Goal: Information Seeking & Learning: Learn about a topic

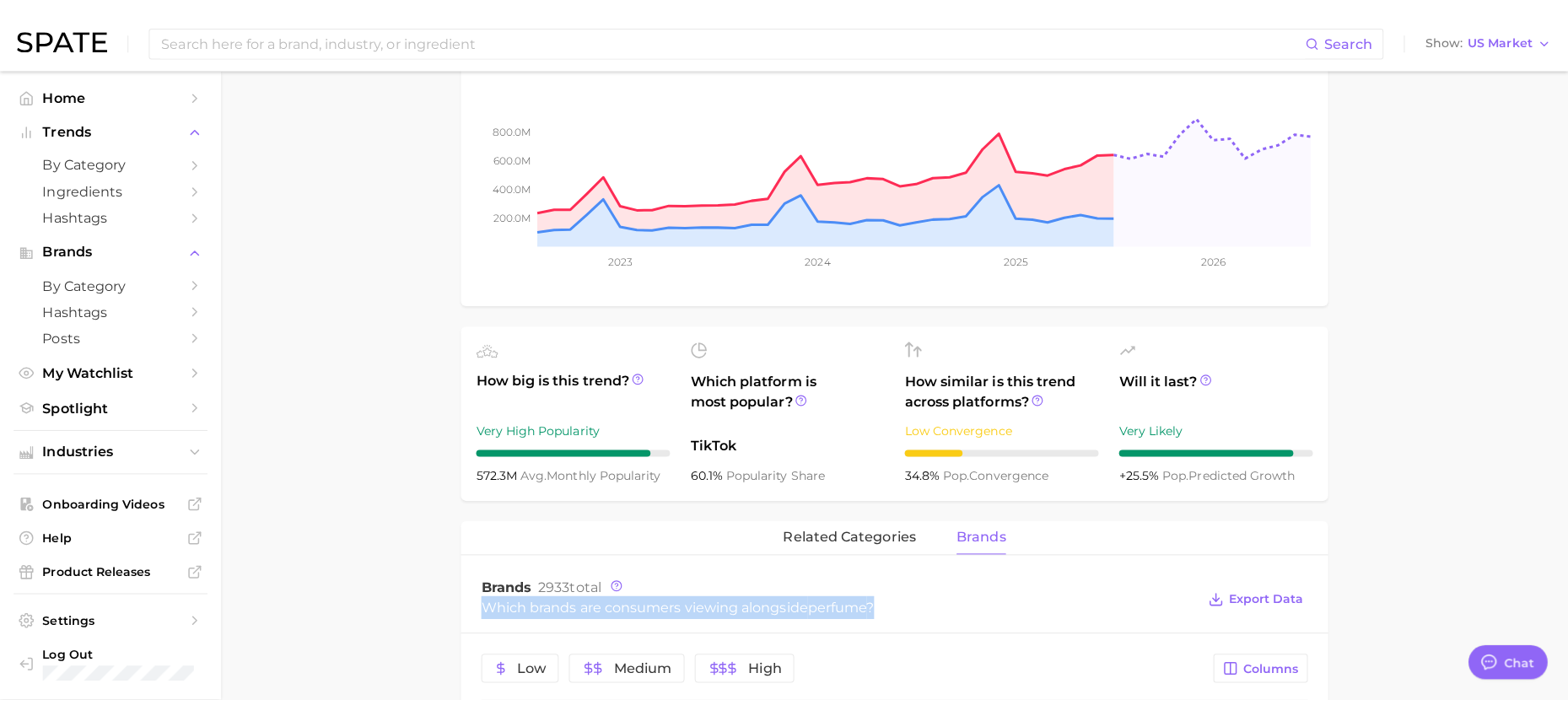
scroll to position [674, 0]
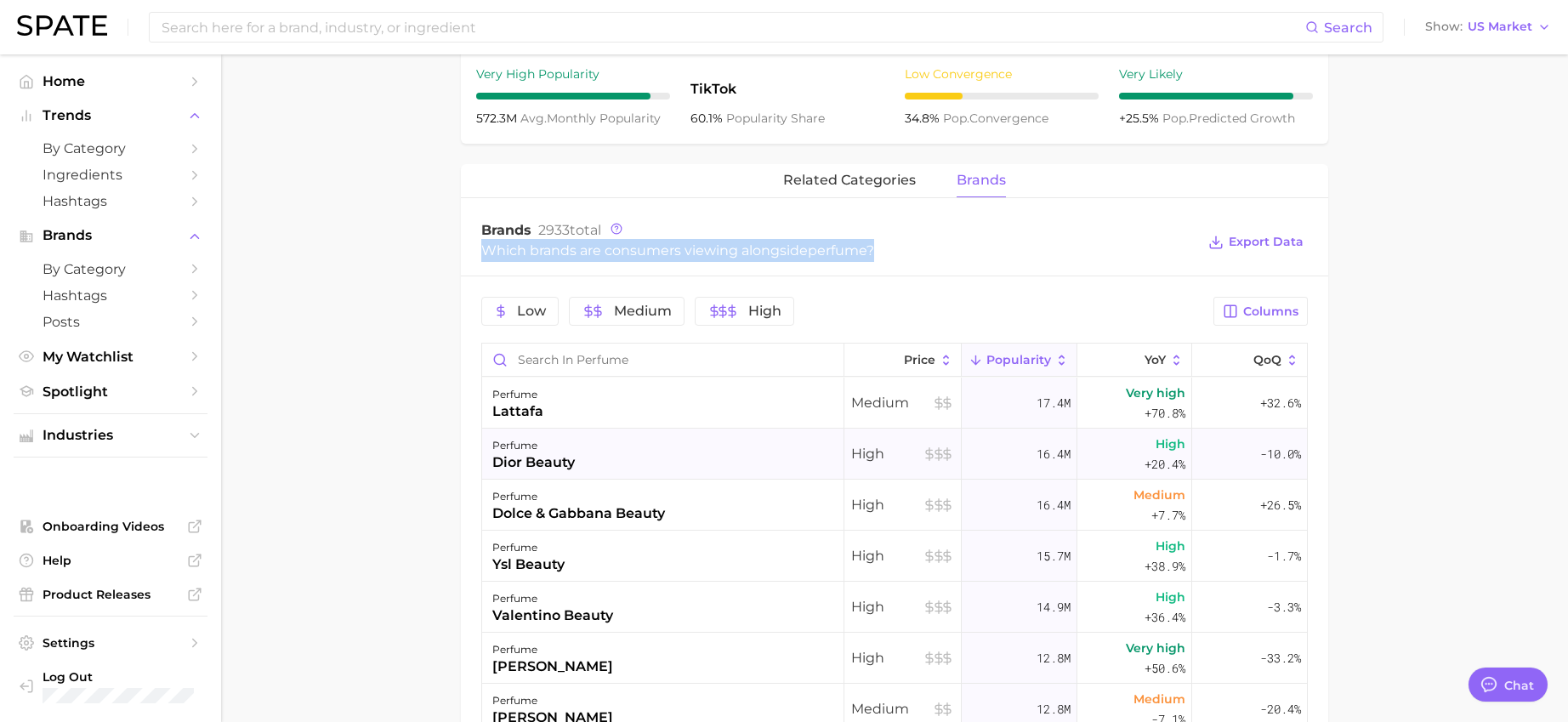
click at [512, 457] on div "dior beauty" at bounding box center [533, 462] width 82 height 20
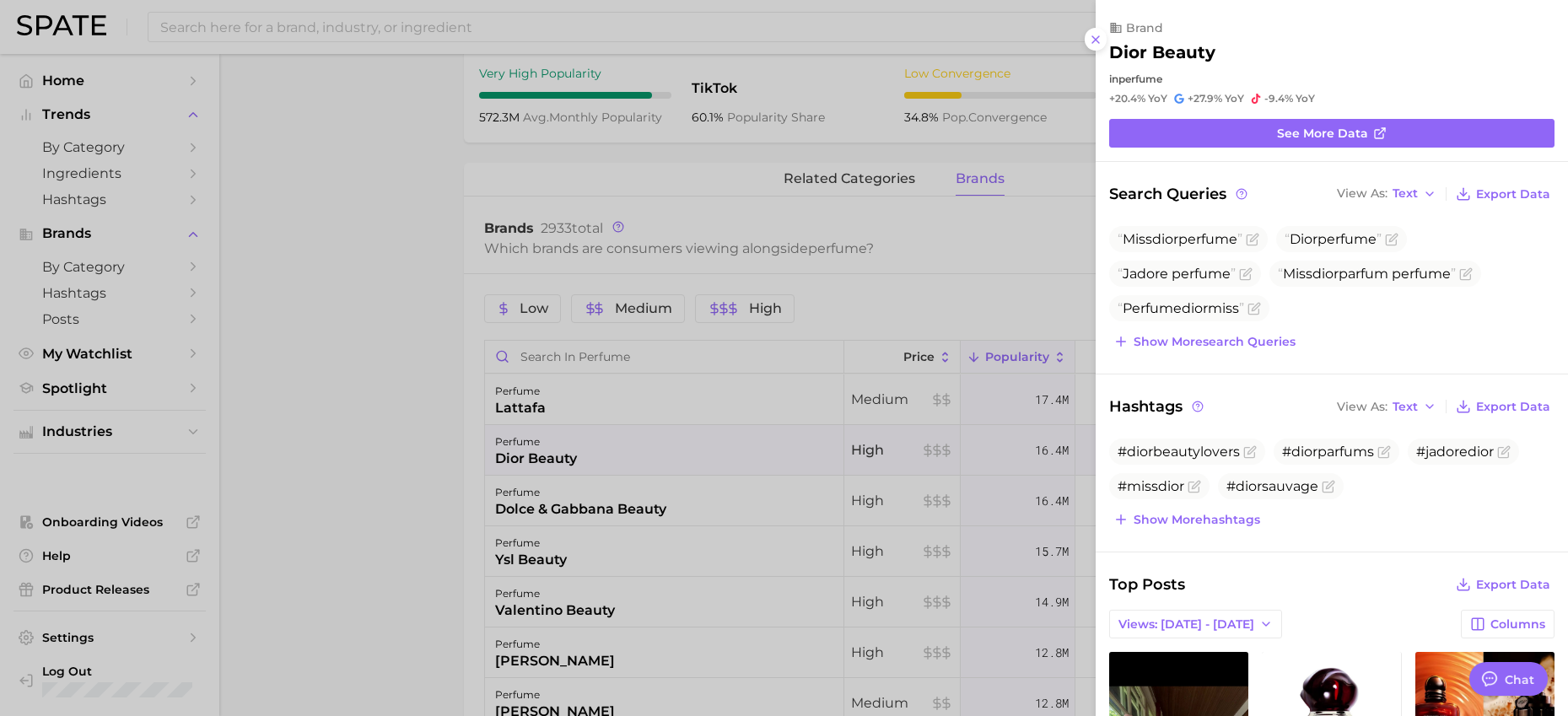
scroll to position [0, 0]
click at [1336, 135] on span "See more data" at bounding box center [1322, 133] width 91 height 14
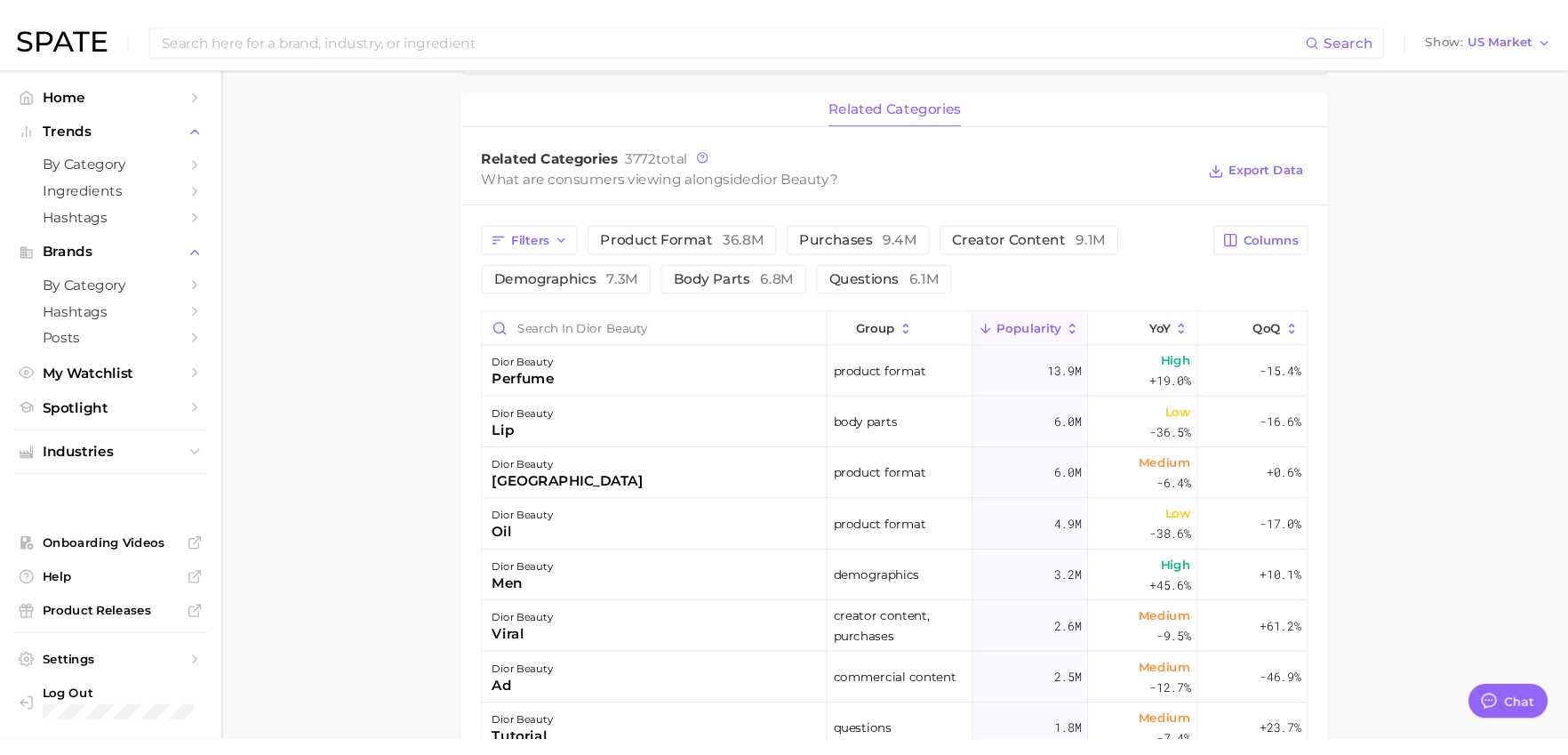
scroll to position [711, 0]
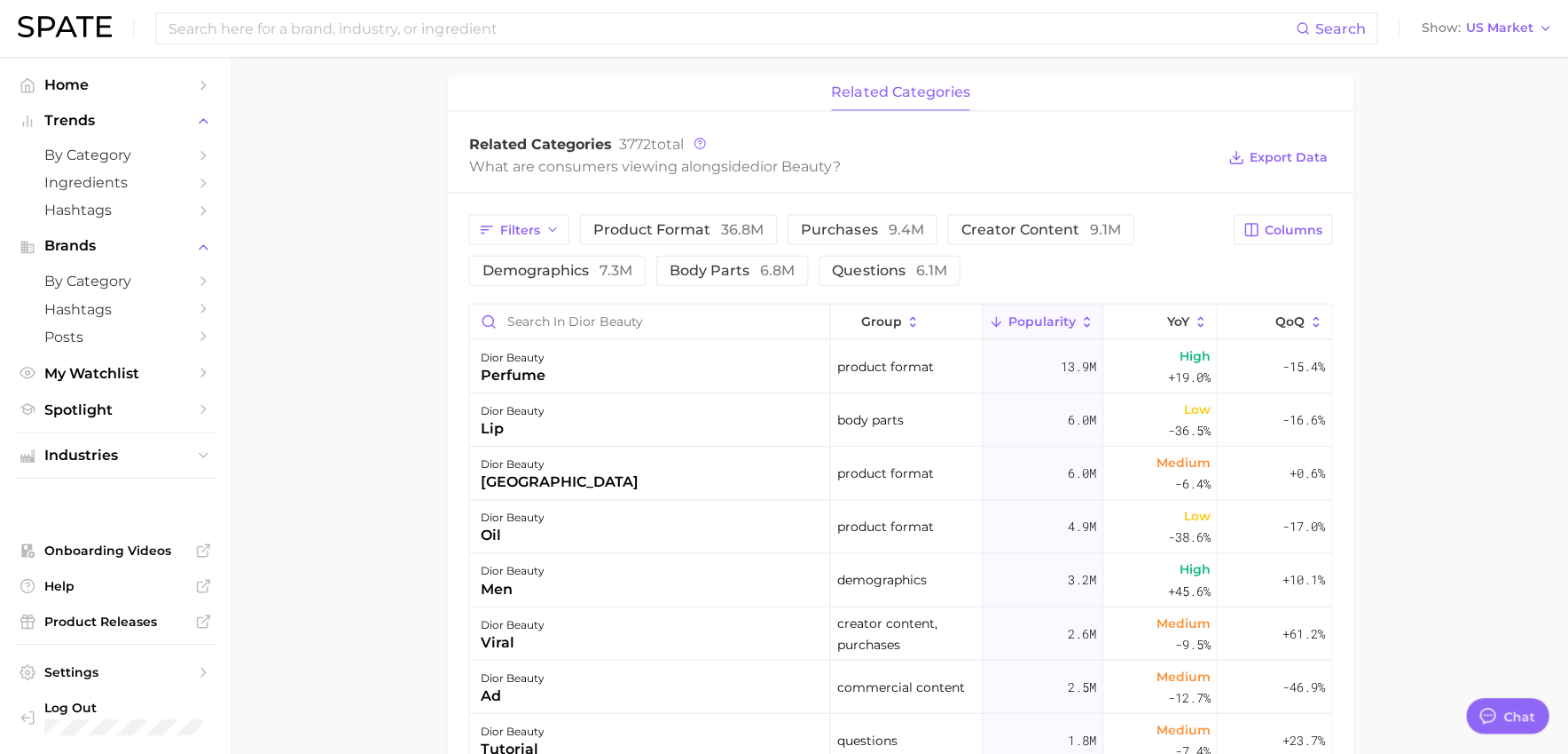
type textarea "x"
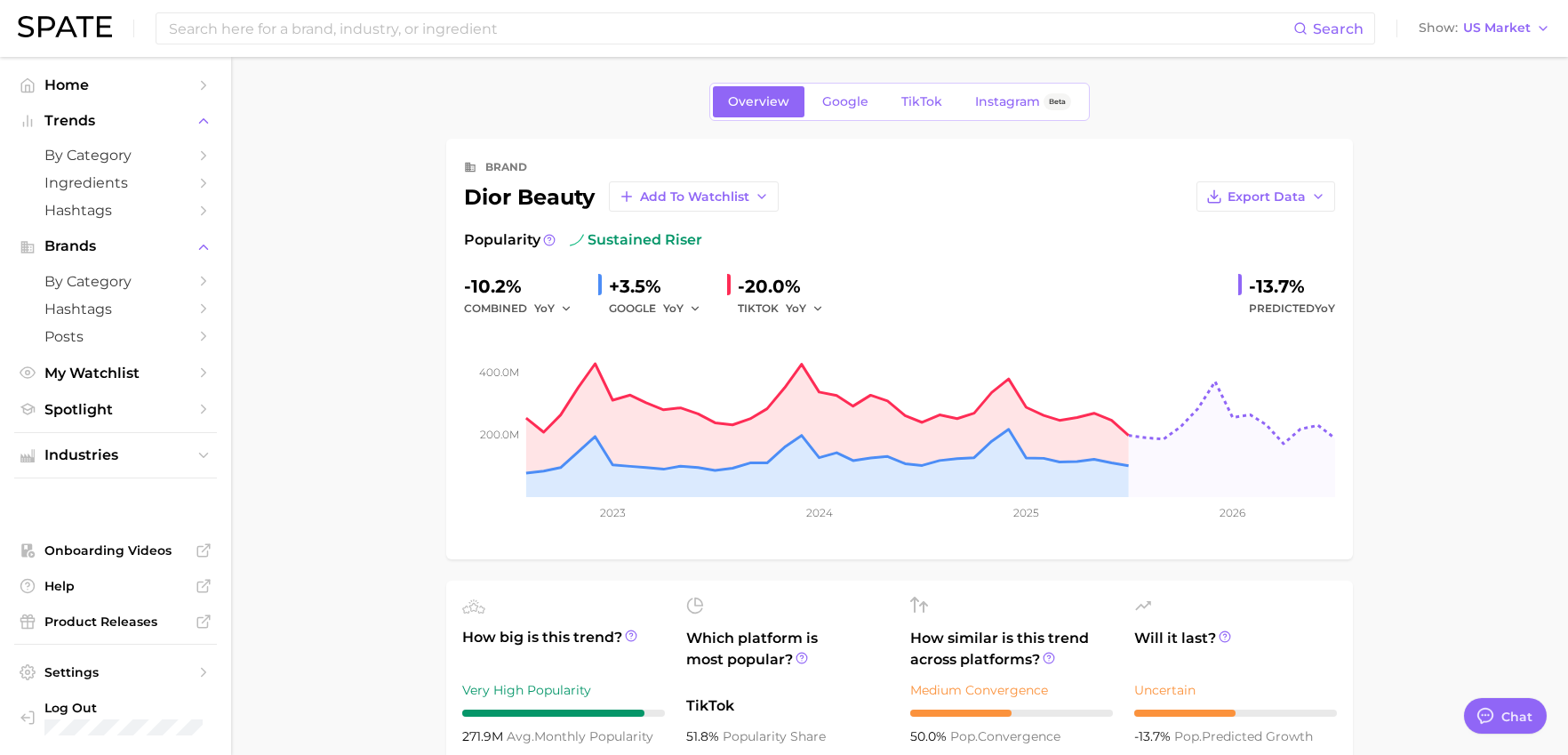
scroll to position [0, 0]
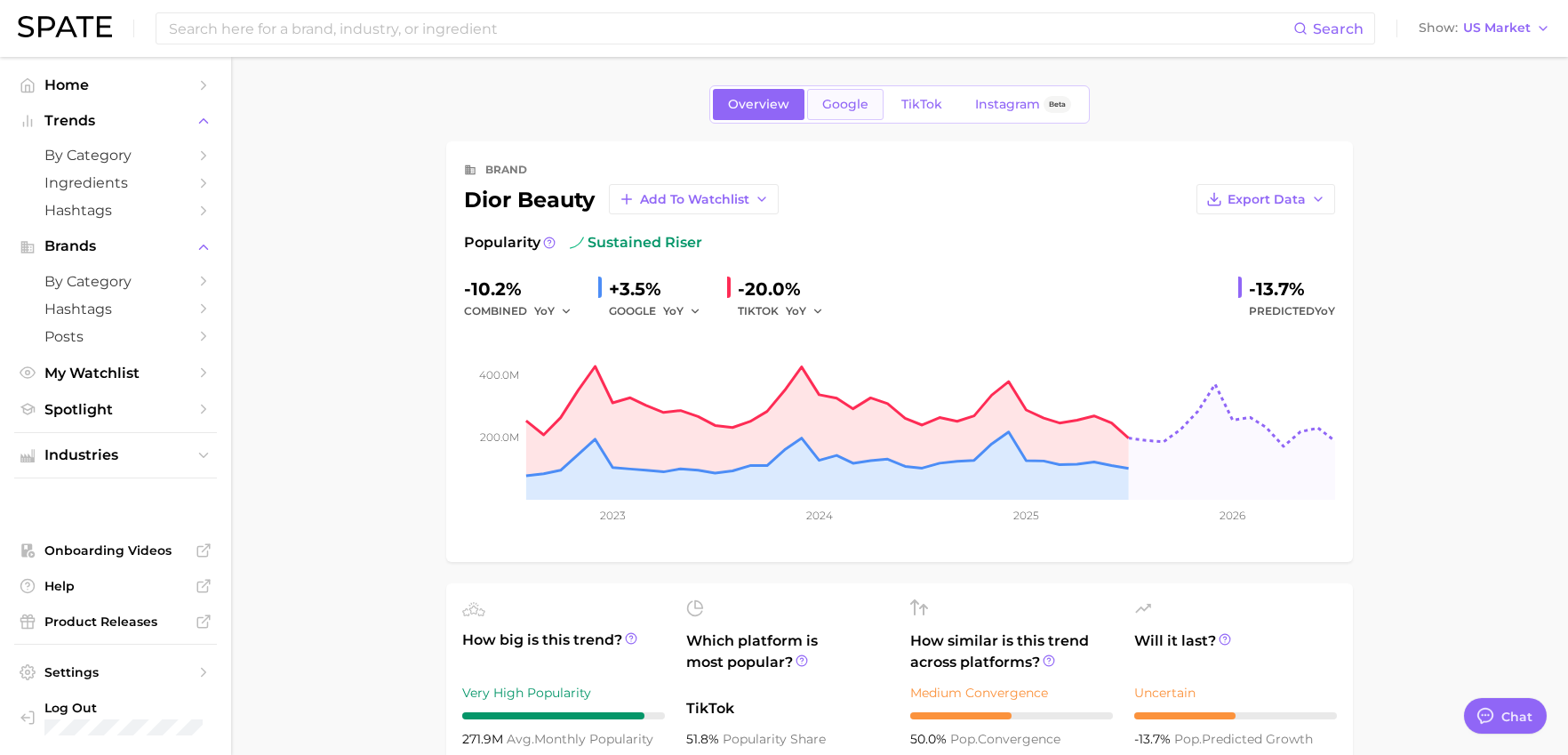
click at [831, 101] on span "Google" at bounding box center [845, 104] width 46 height 15
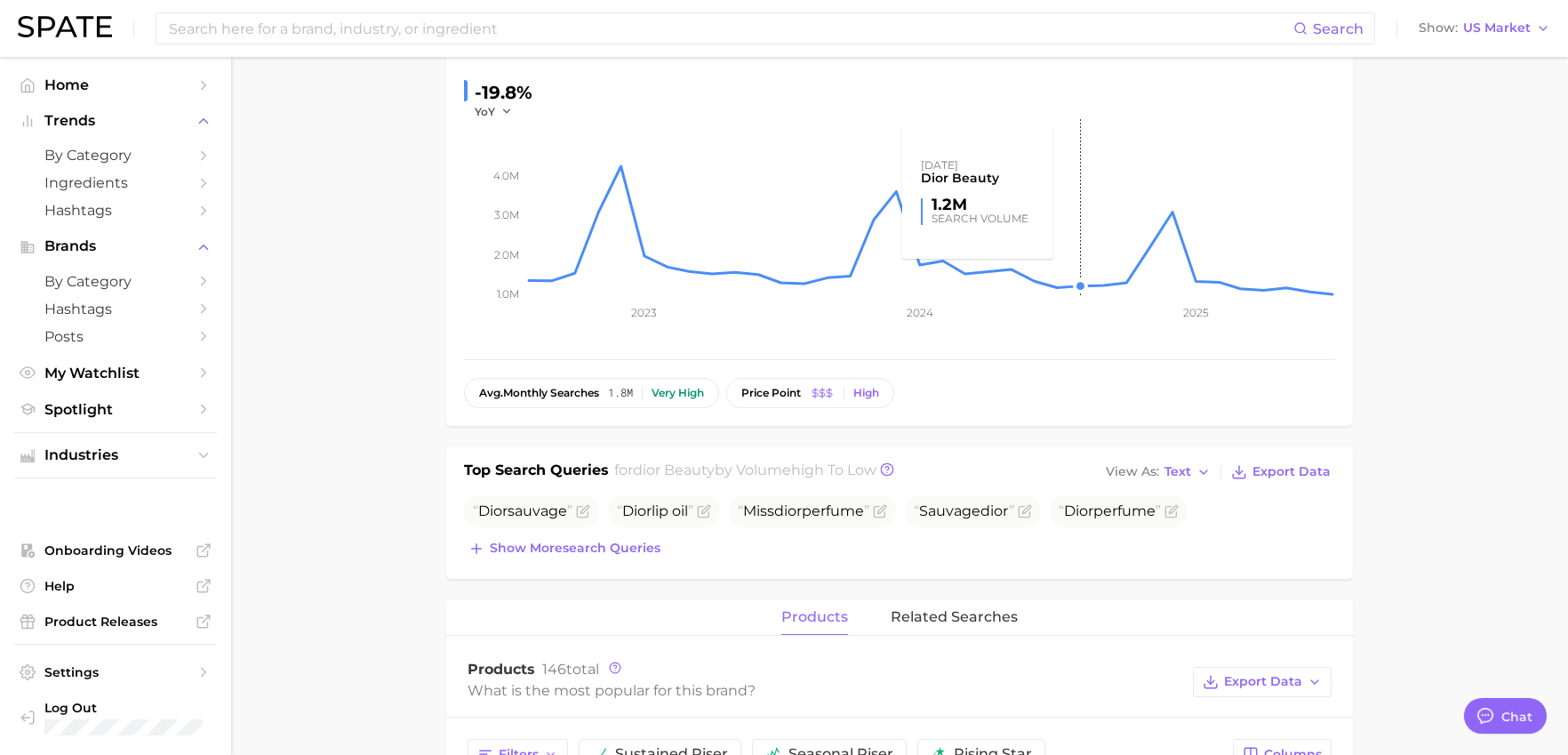
scroll to position [445, 0]
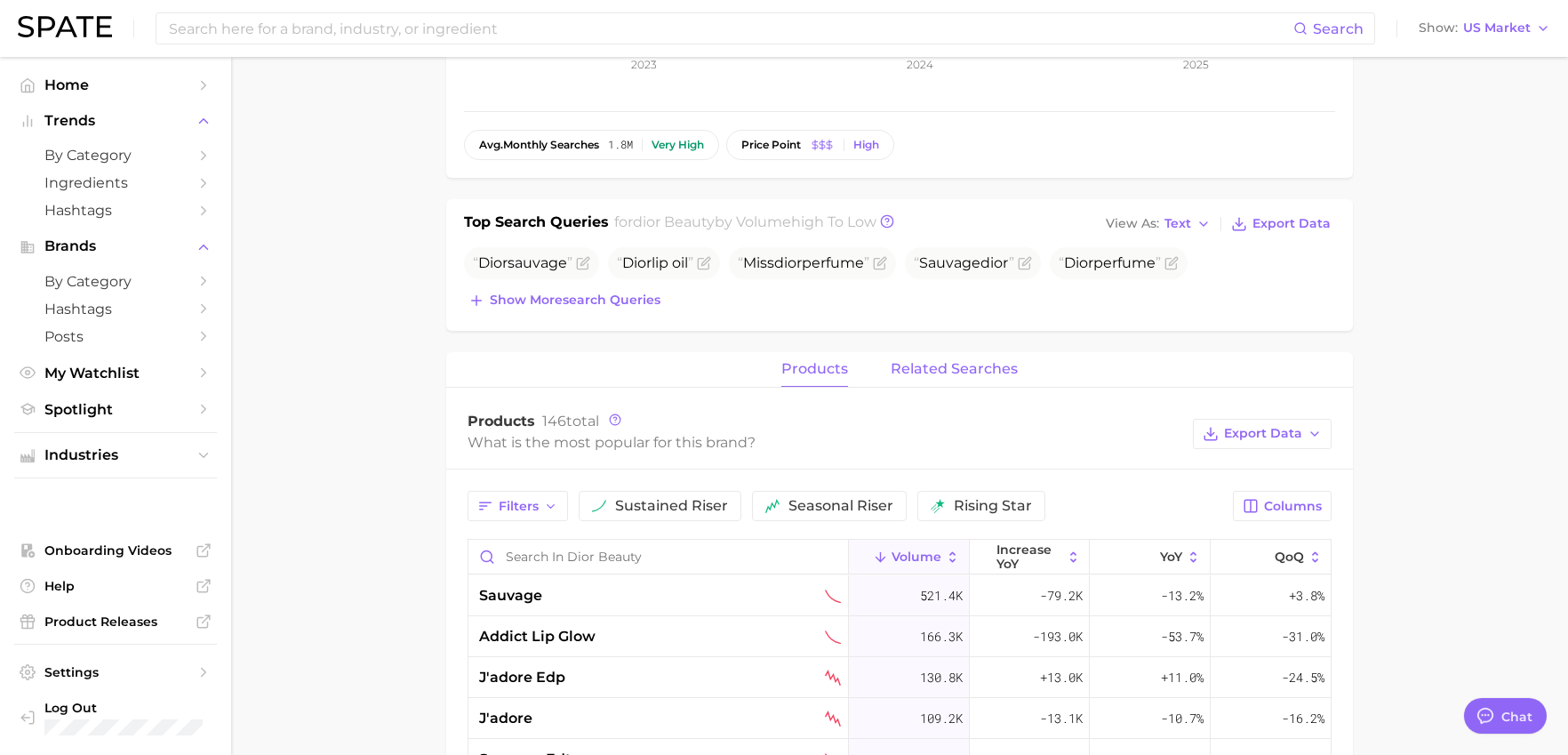
click at [927, 366] on span "related searches" at bounding box center [954, 369] width 127 height 16
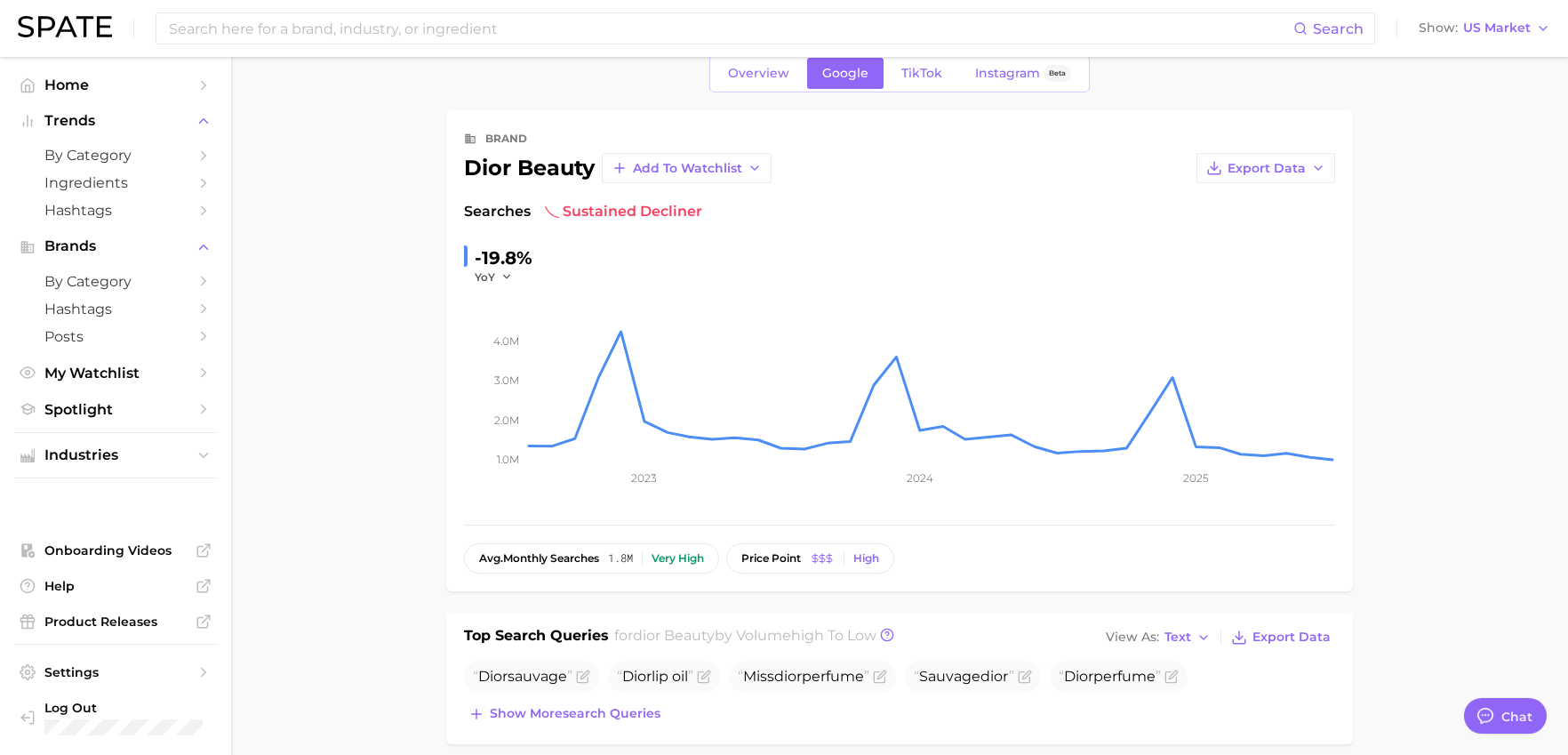
scroll to position [0, 0]
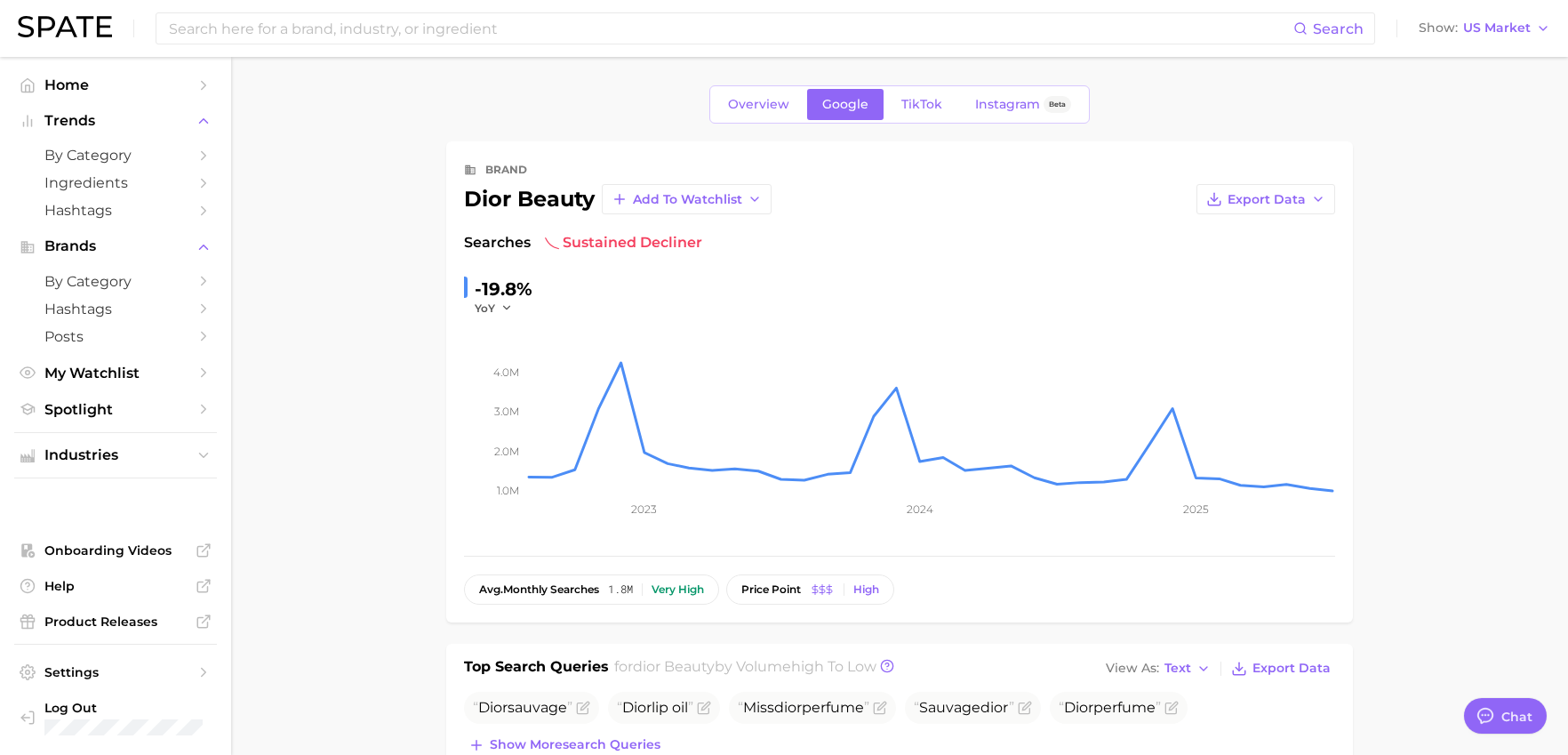
click at [909, 98] on span "TikTok" at bounding box center [922, 104] width 41 height 15
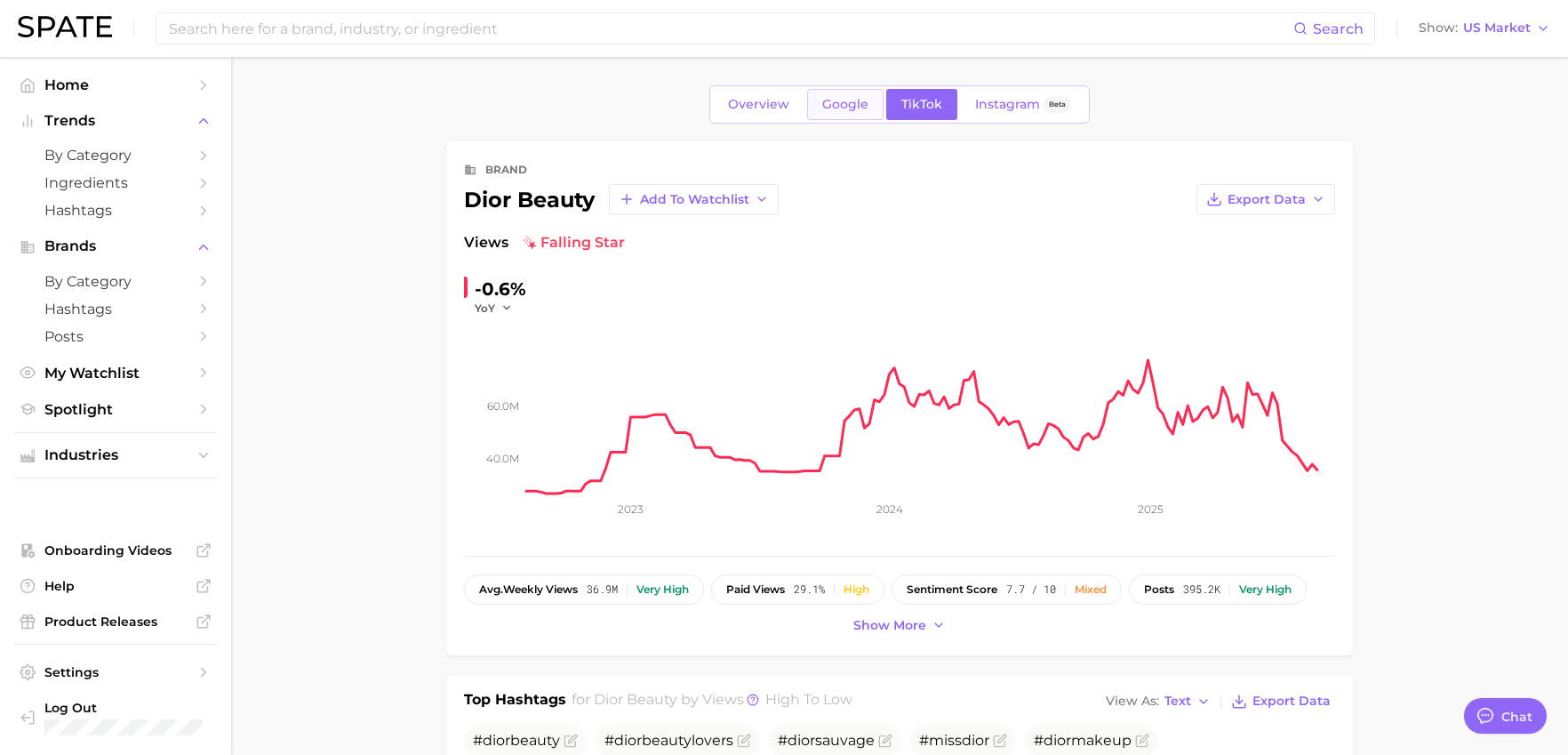
click at [855, 101] on span "Google" at bounding box center [845, 104] width 46 height 15
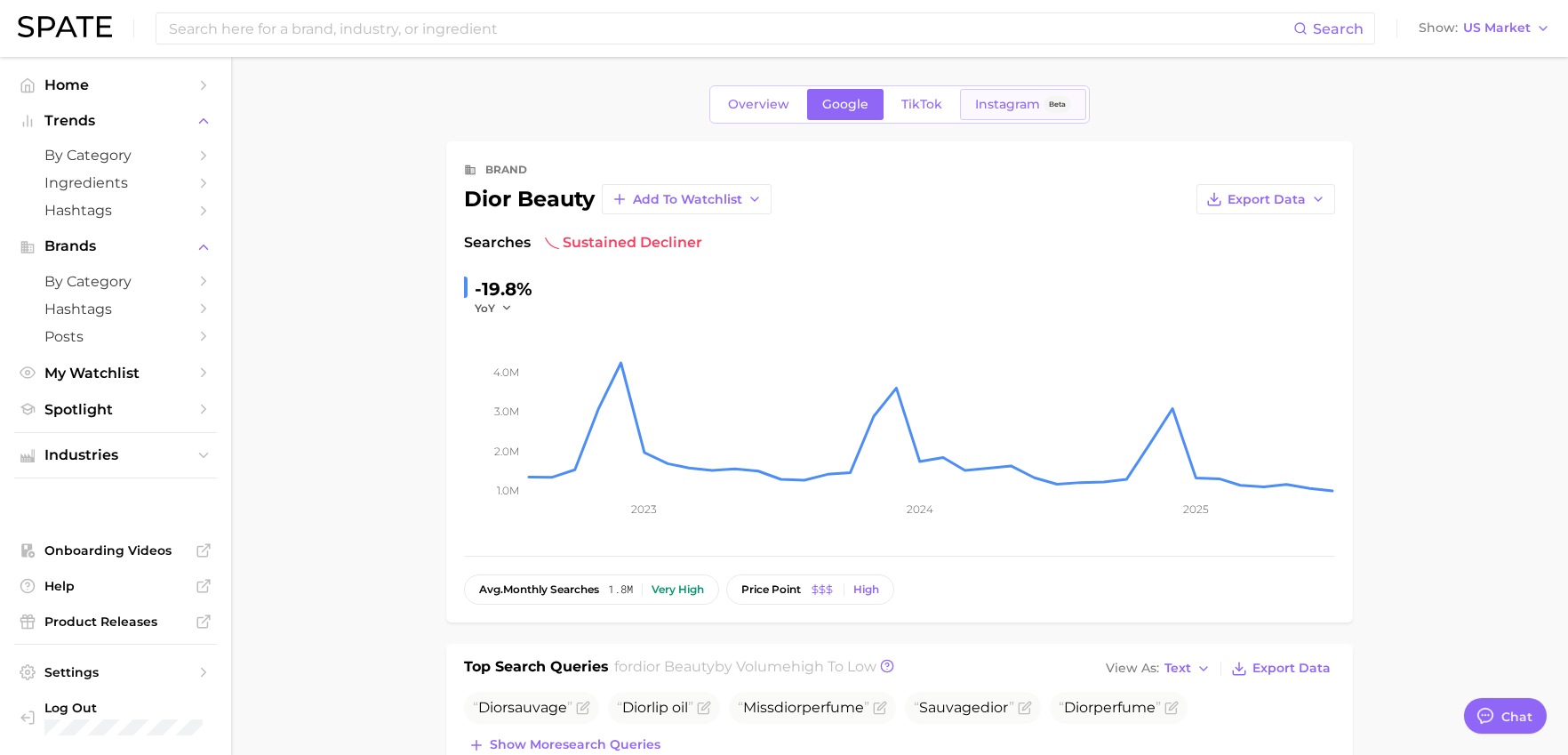
click at [1015, 101] on span "Instagram" at bounding box center [1007, 104] width 65 height 15
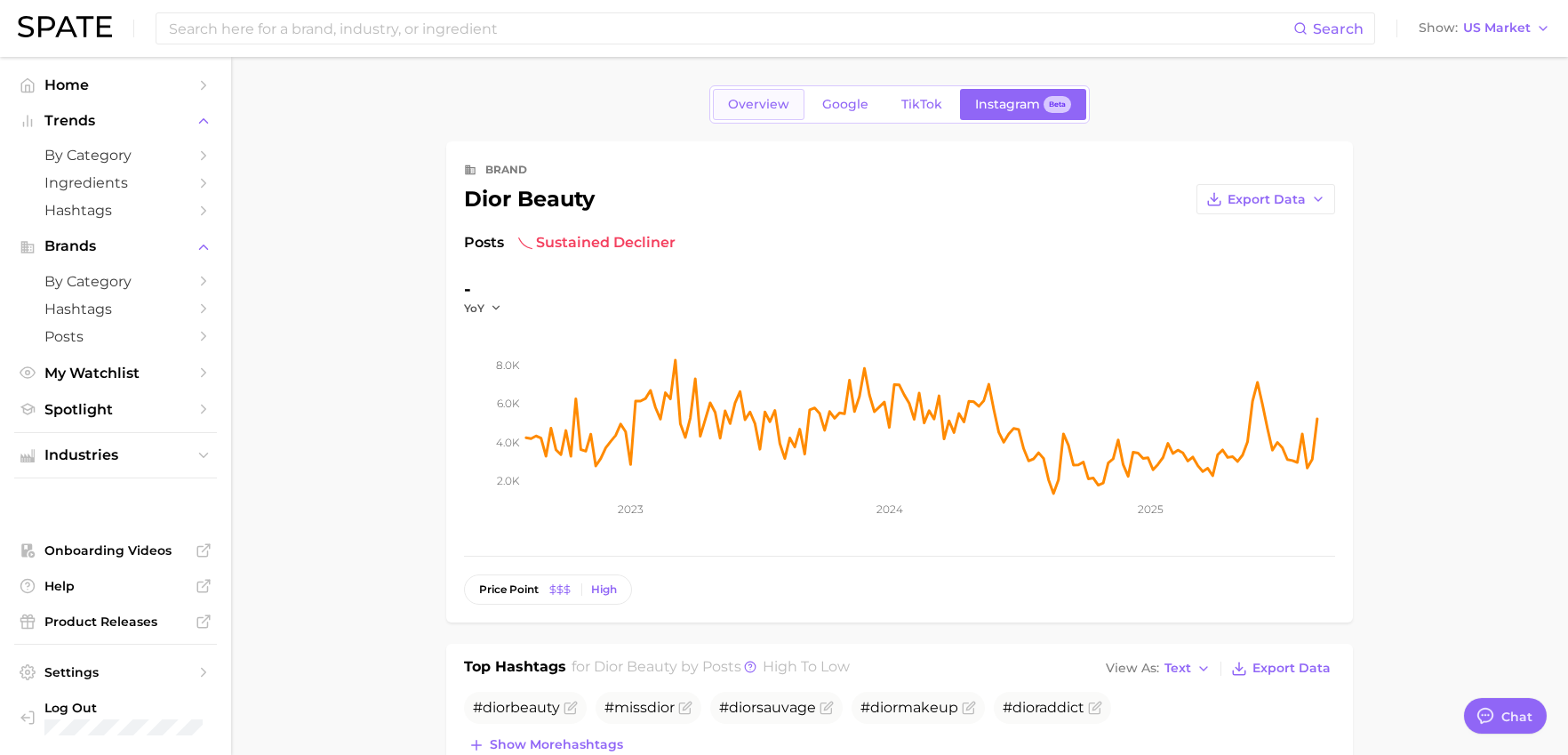
click at [746, 113] on link "Overview" at bounding box center [759, 104] width 92 height 31
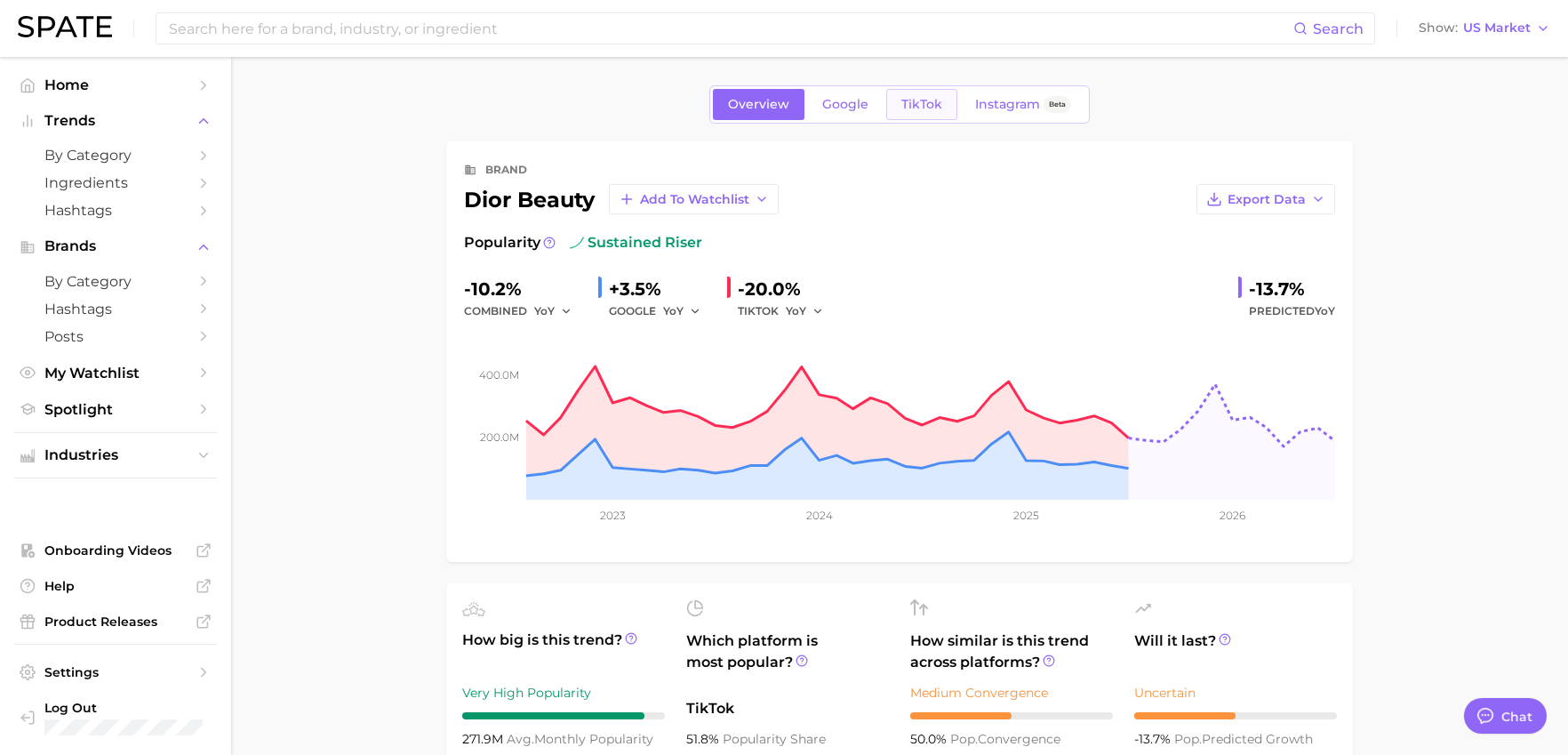
click at [928, 108] on span "TikTok" at bounding box center [922, 104] width 41 height 15
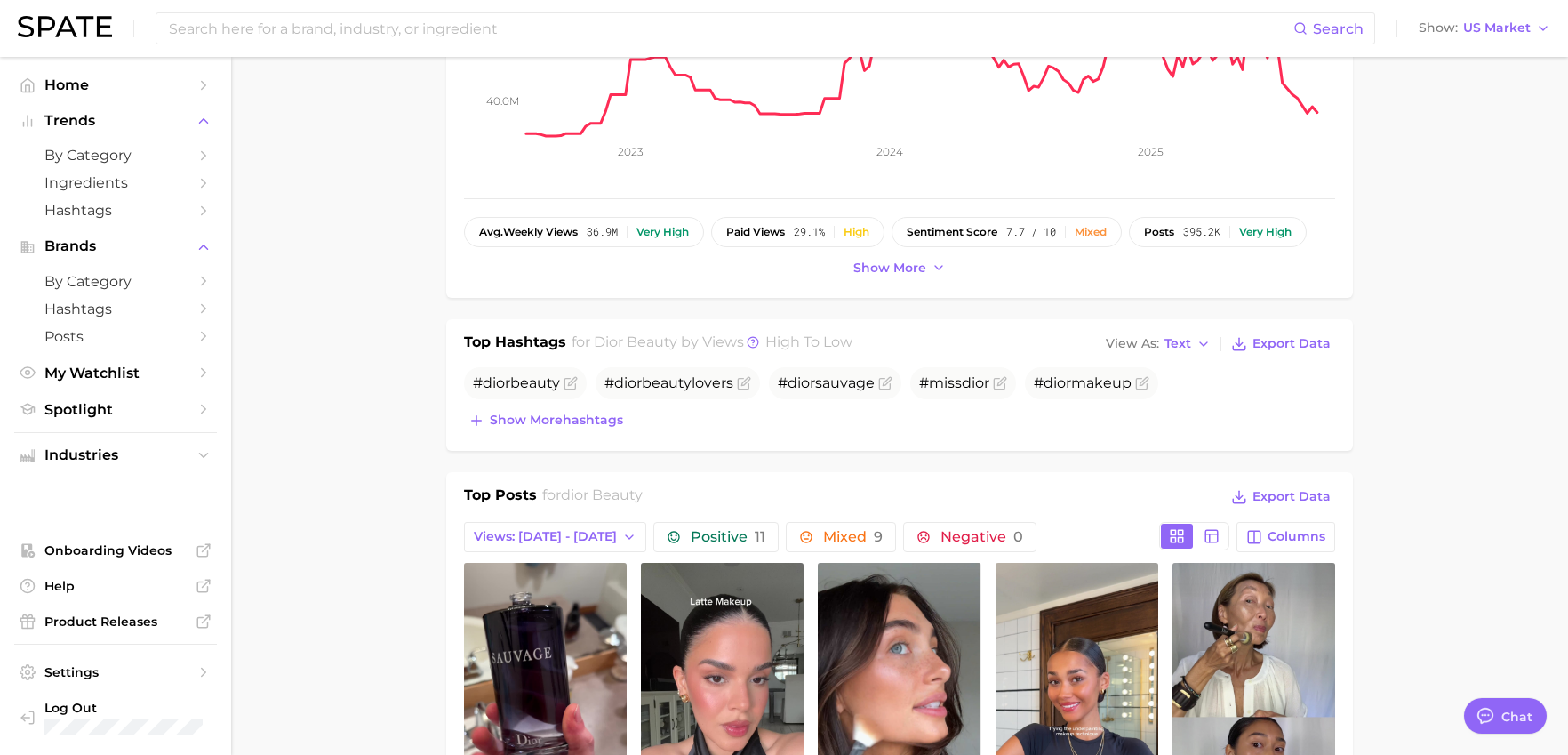
scroll to position [445, 0]
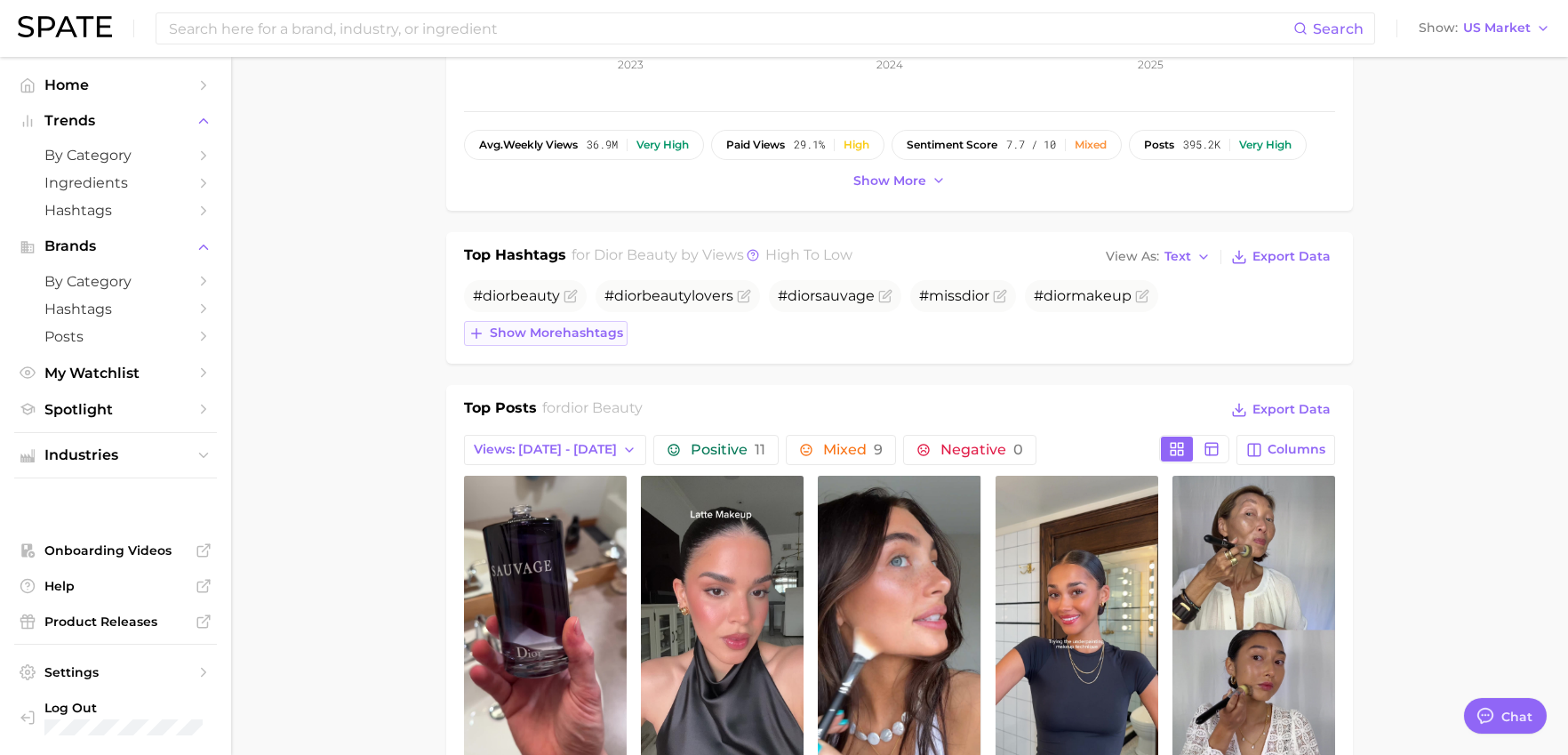
click at [539, 338] on span "Show more hashtags" at bounding box center [557, 332] width 134 height 15
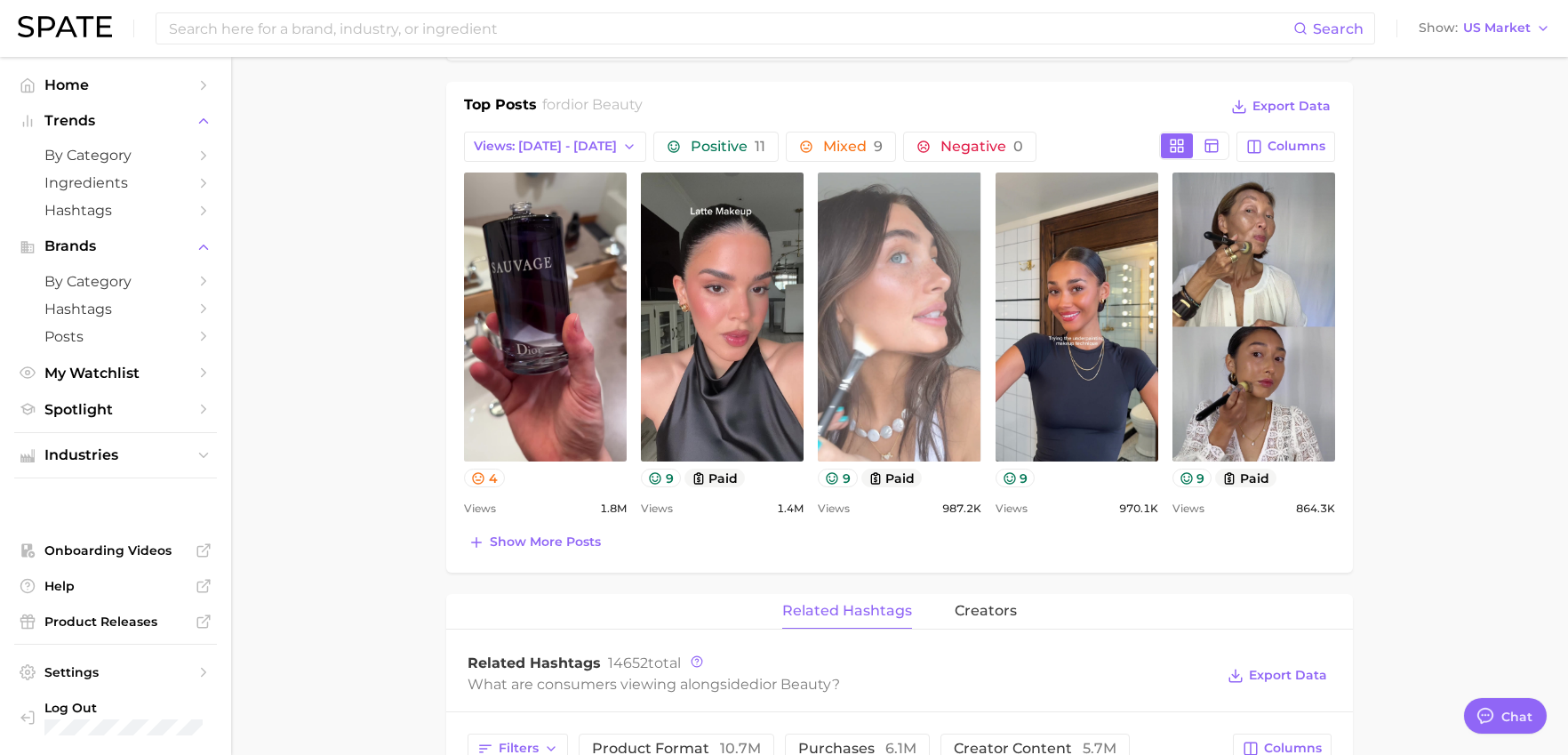
scroll to position [800, 0]
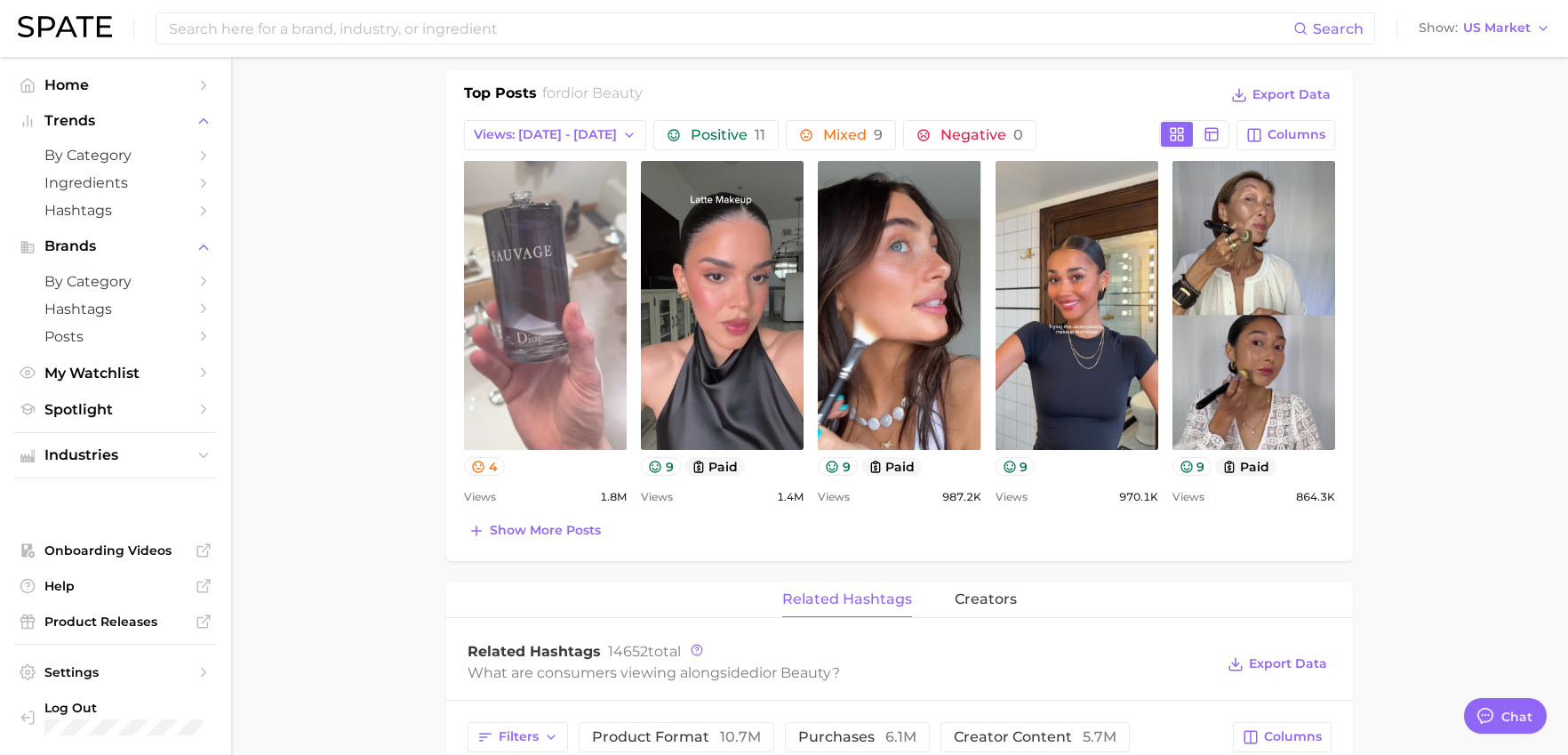
click at [541, 306] on link "view post on TikTok" at bounding box center [545, 305] width 163 height 289
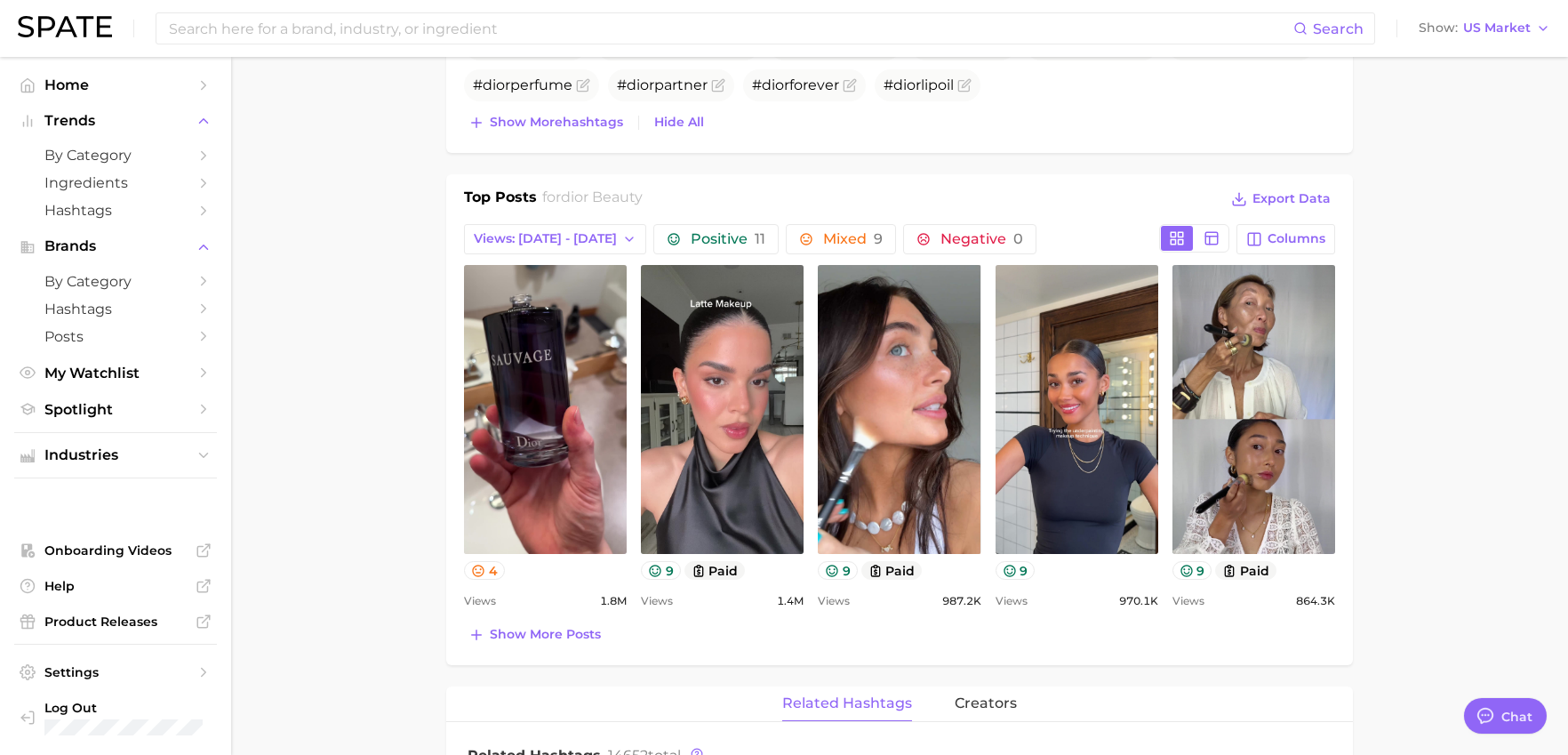
scroll to position [654, 0]
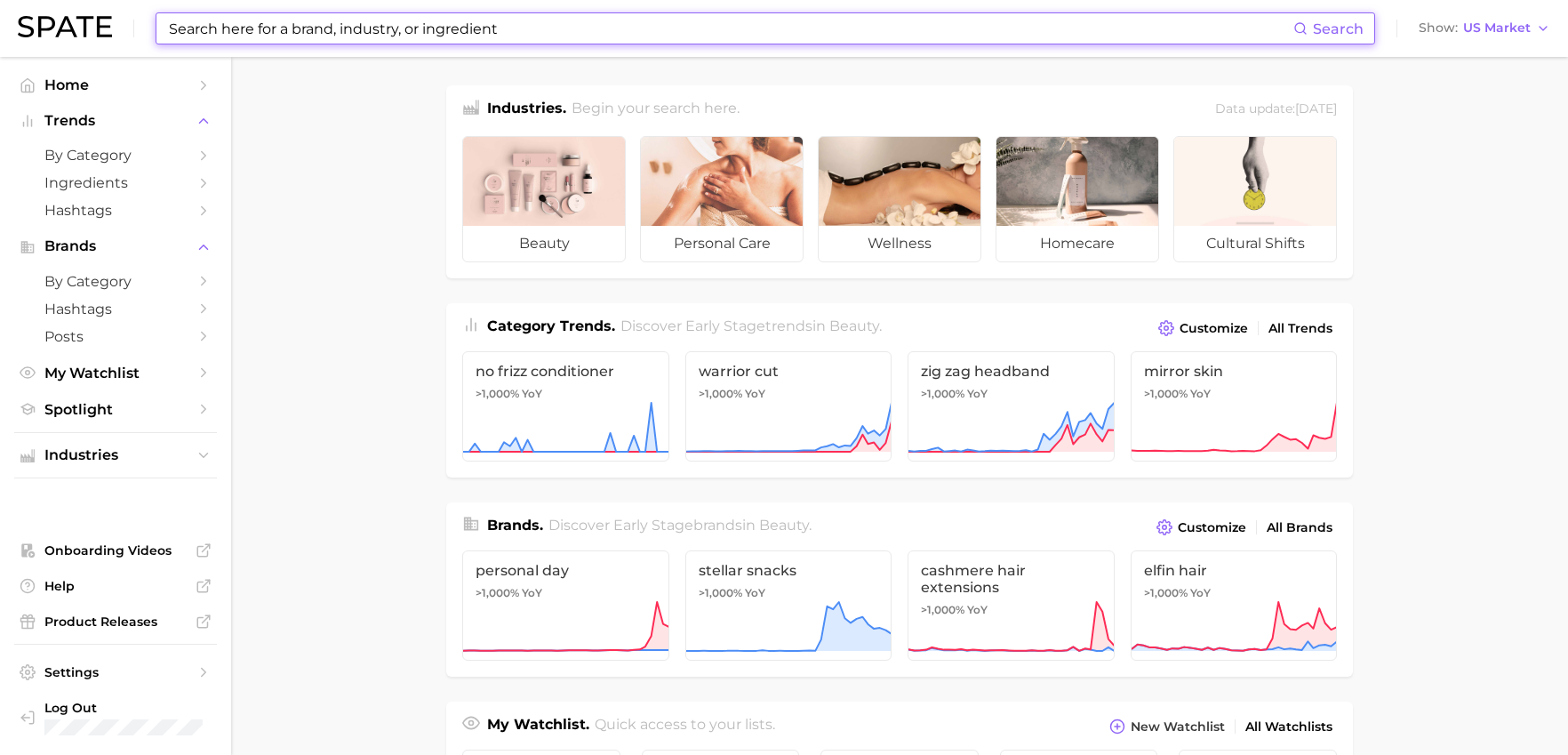
click at [439, 29] on input at bounding box center [730, 28] width 1126 height 30
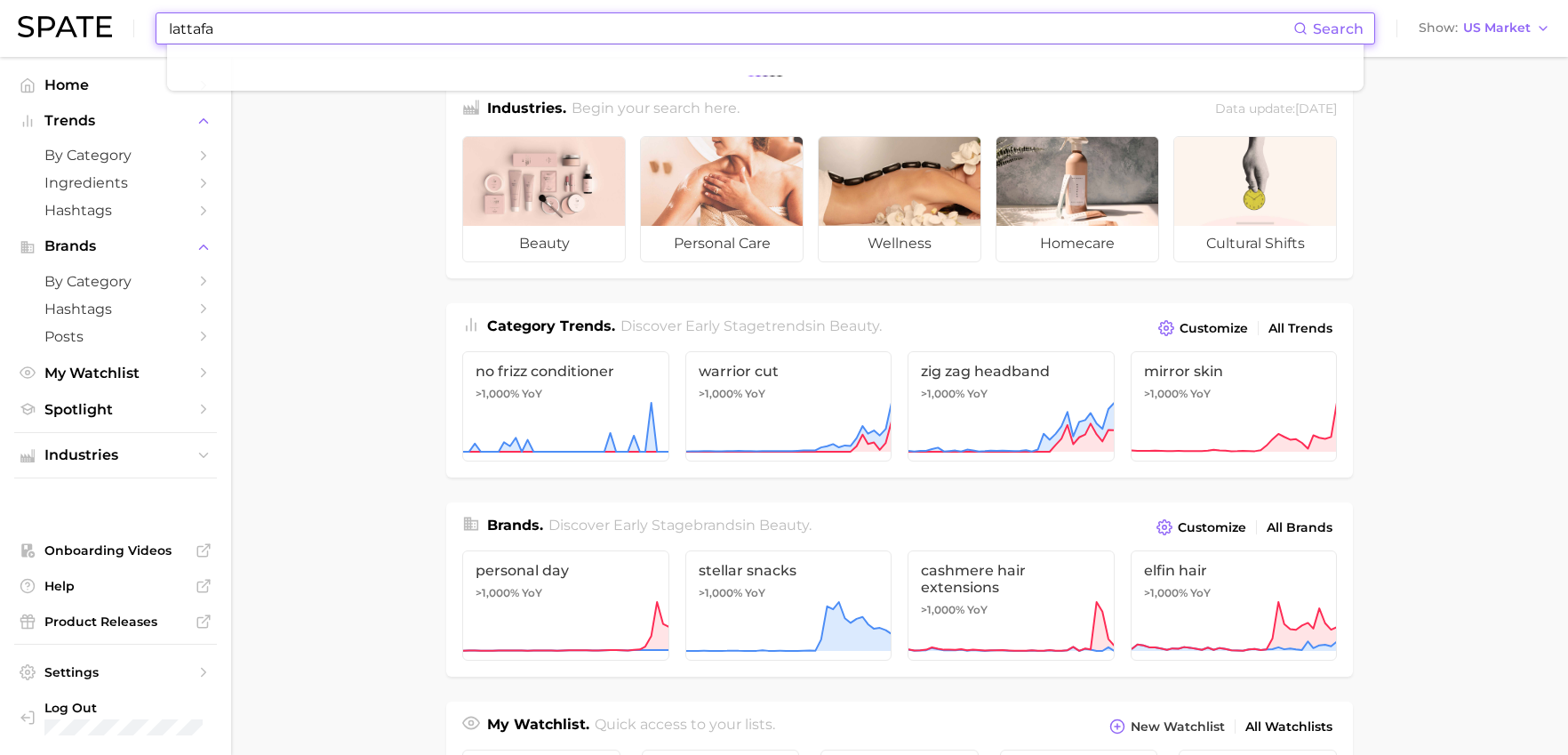
type input "lattafa"
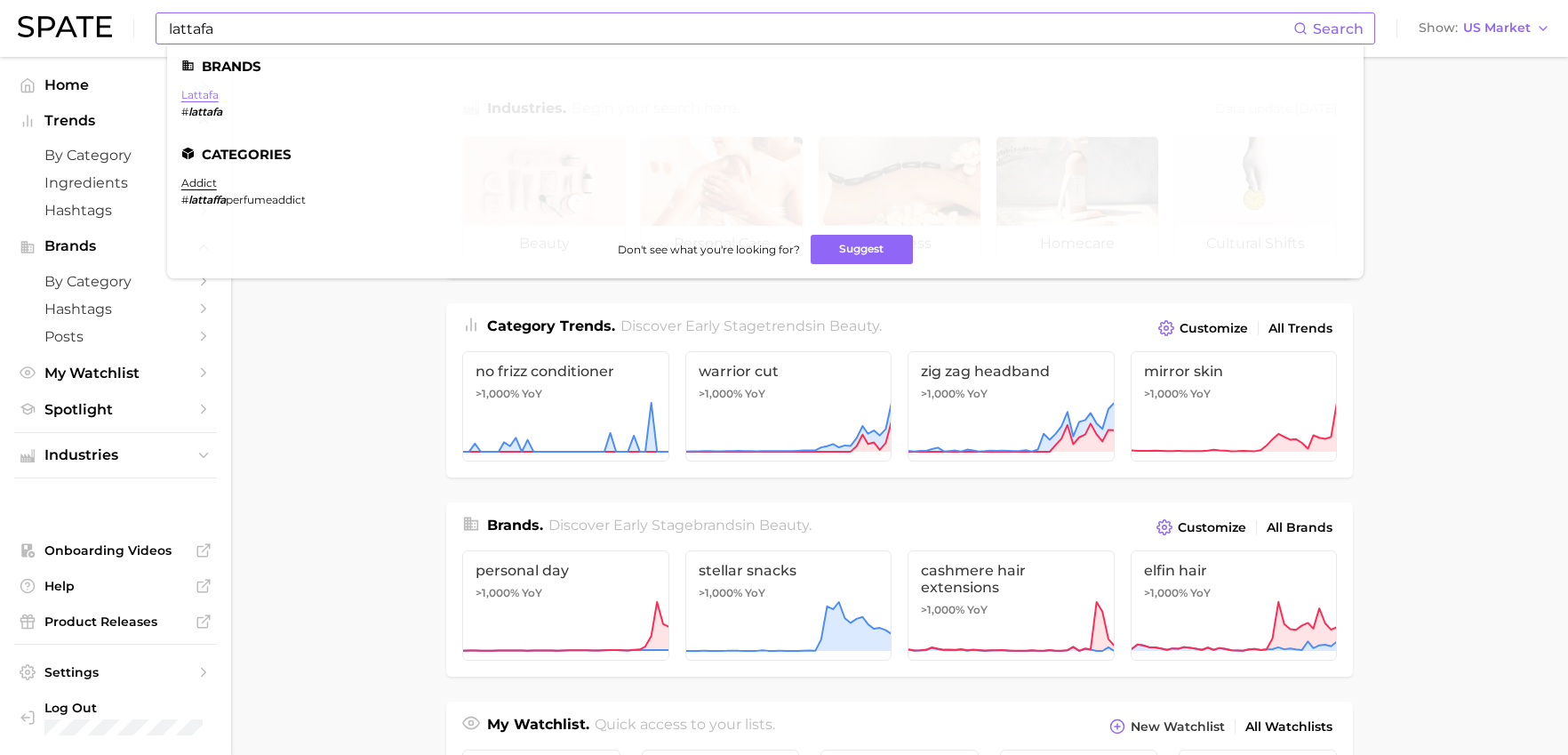
click at [193, 96] on link "lattafa" at bounding box center [199, 94] width 37 height 13
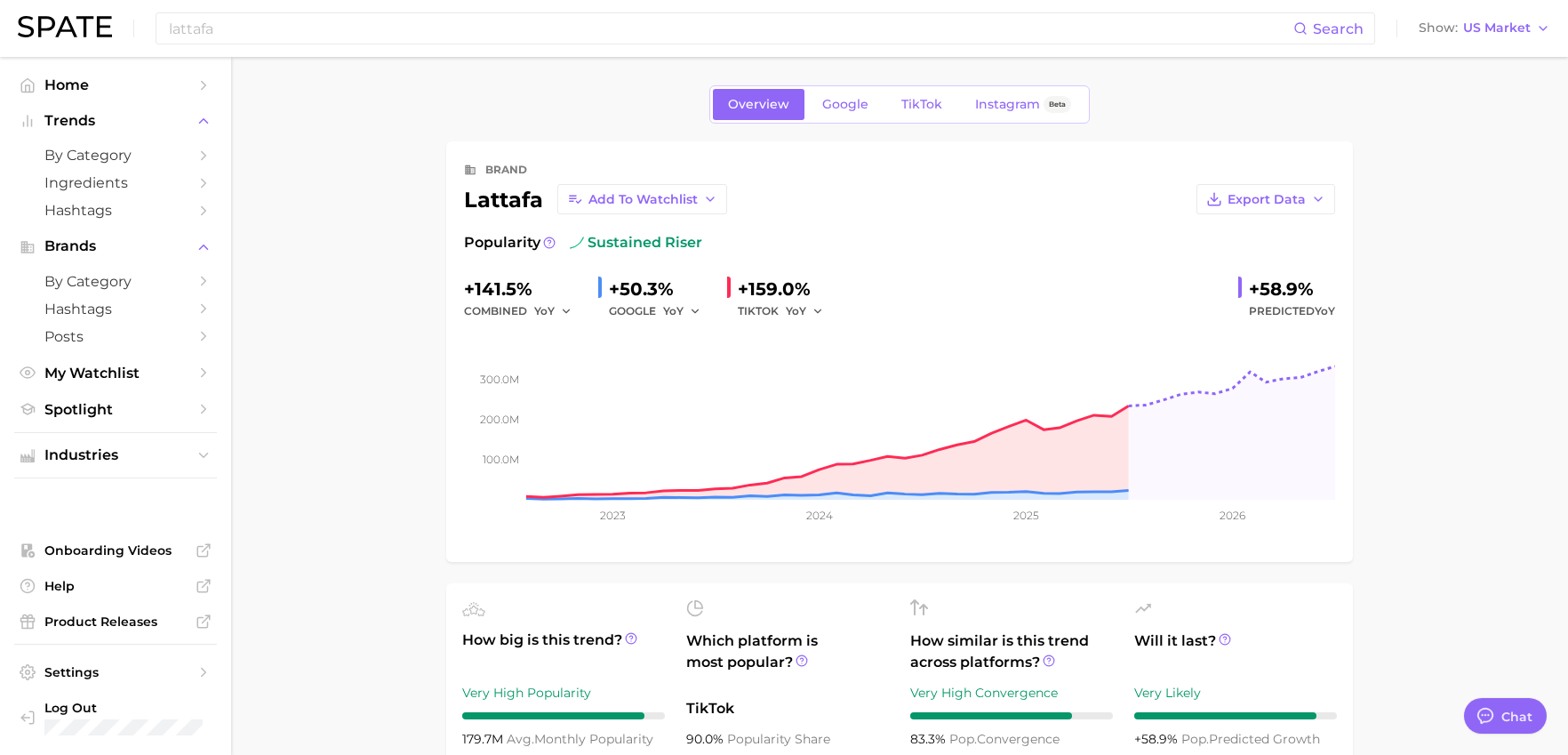
type textarea "x"
click at [838, 94] on link "Google" at bounding box center [845, 104] width 77 height 31
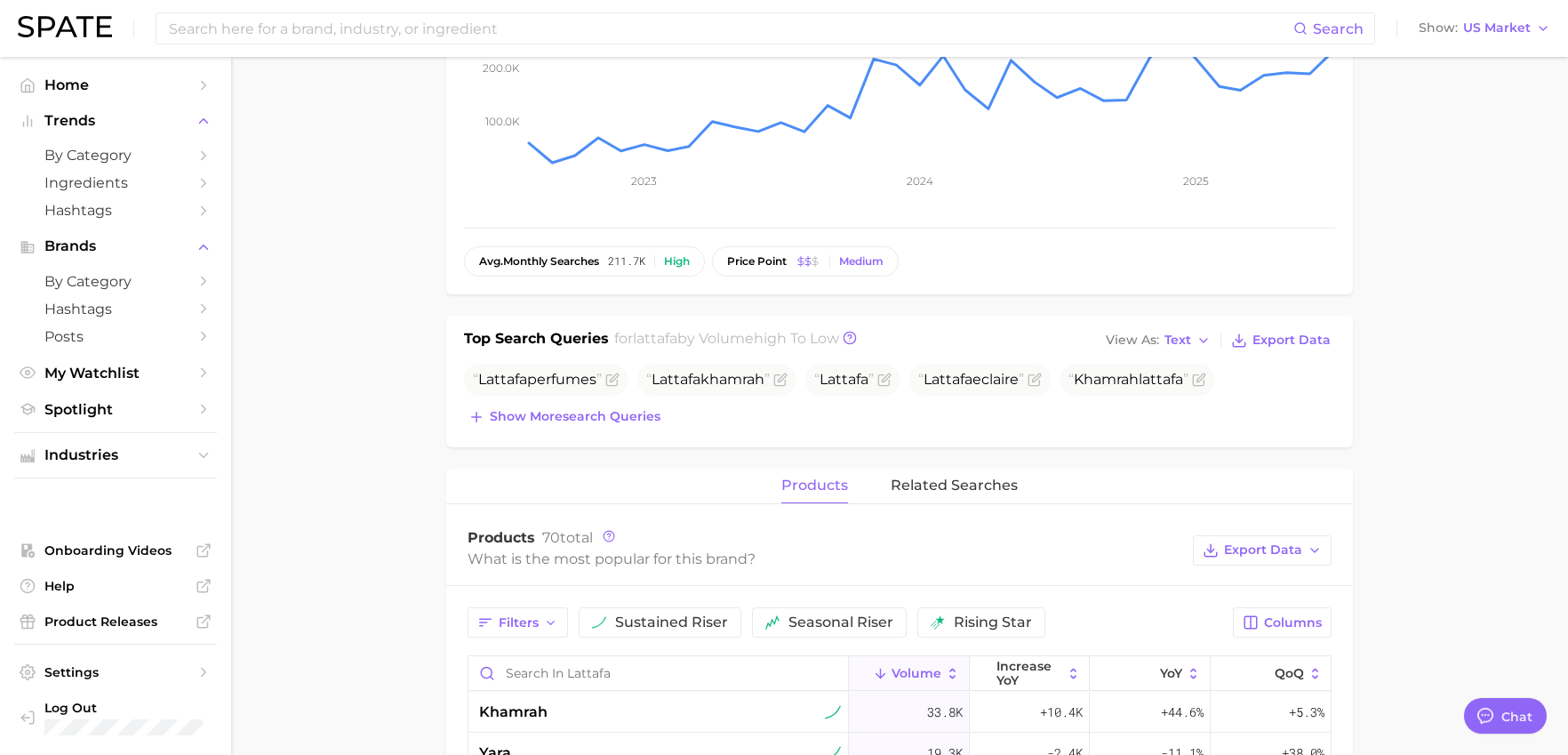
scroll to position [355, 0]
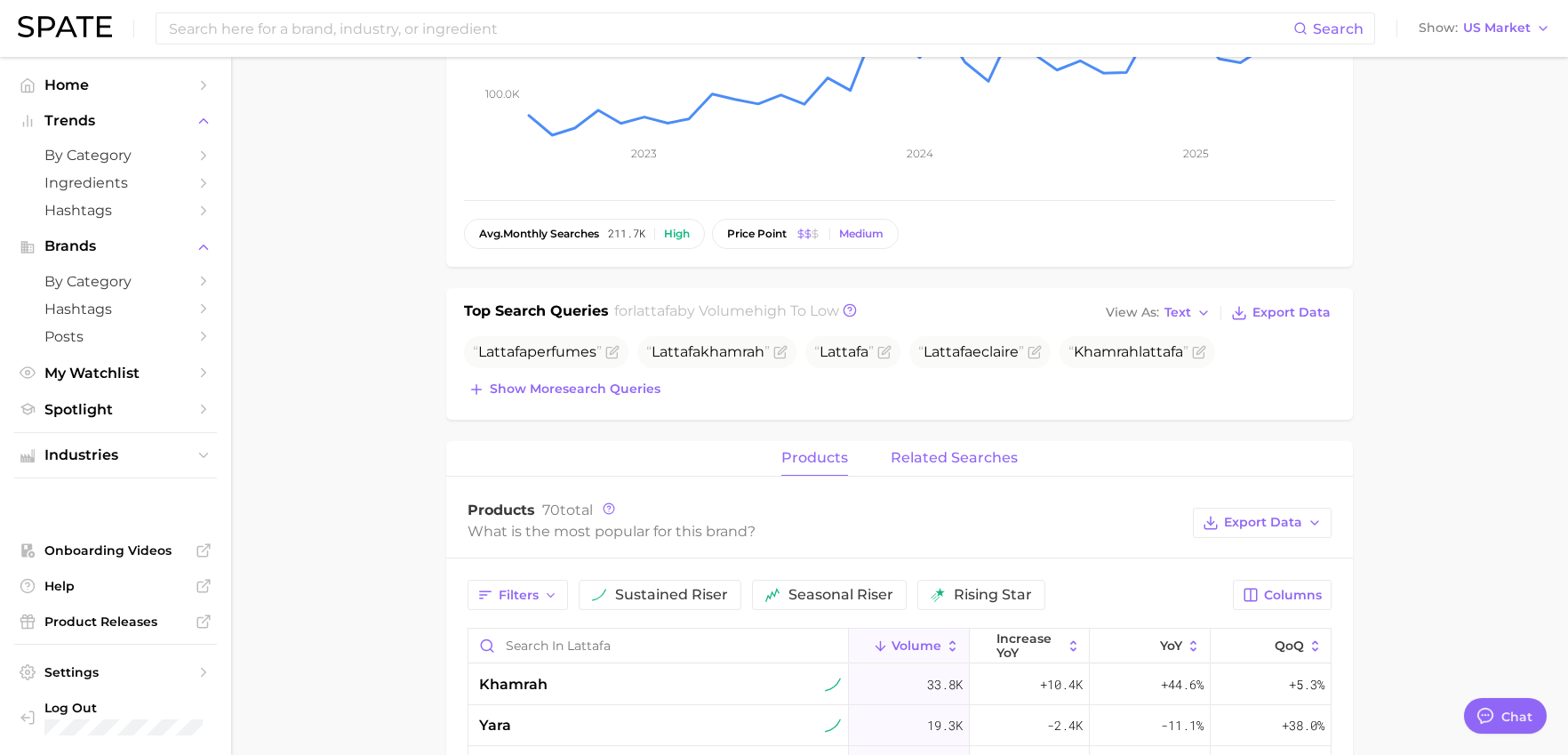
click at [990, 462] on span "related searches" at bounding box center [954, 458] width 127 height 16
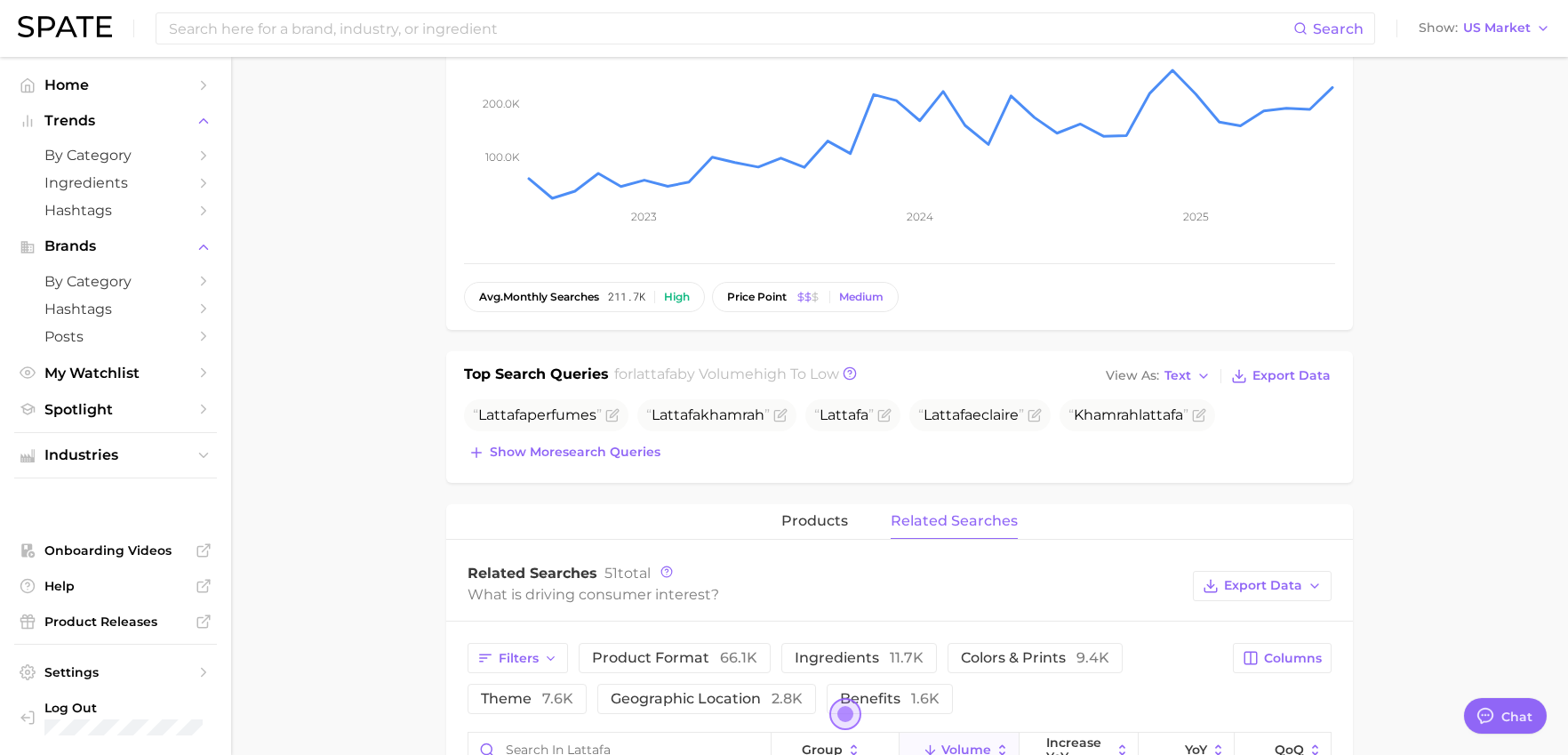
scroll to position [266, 0]
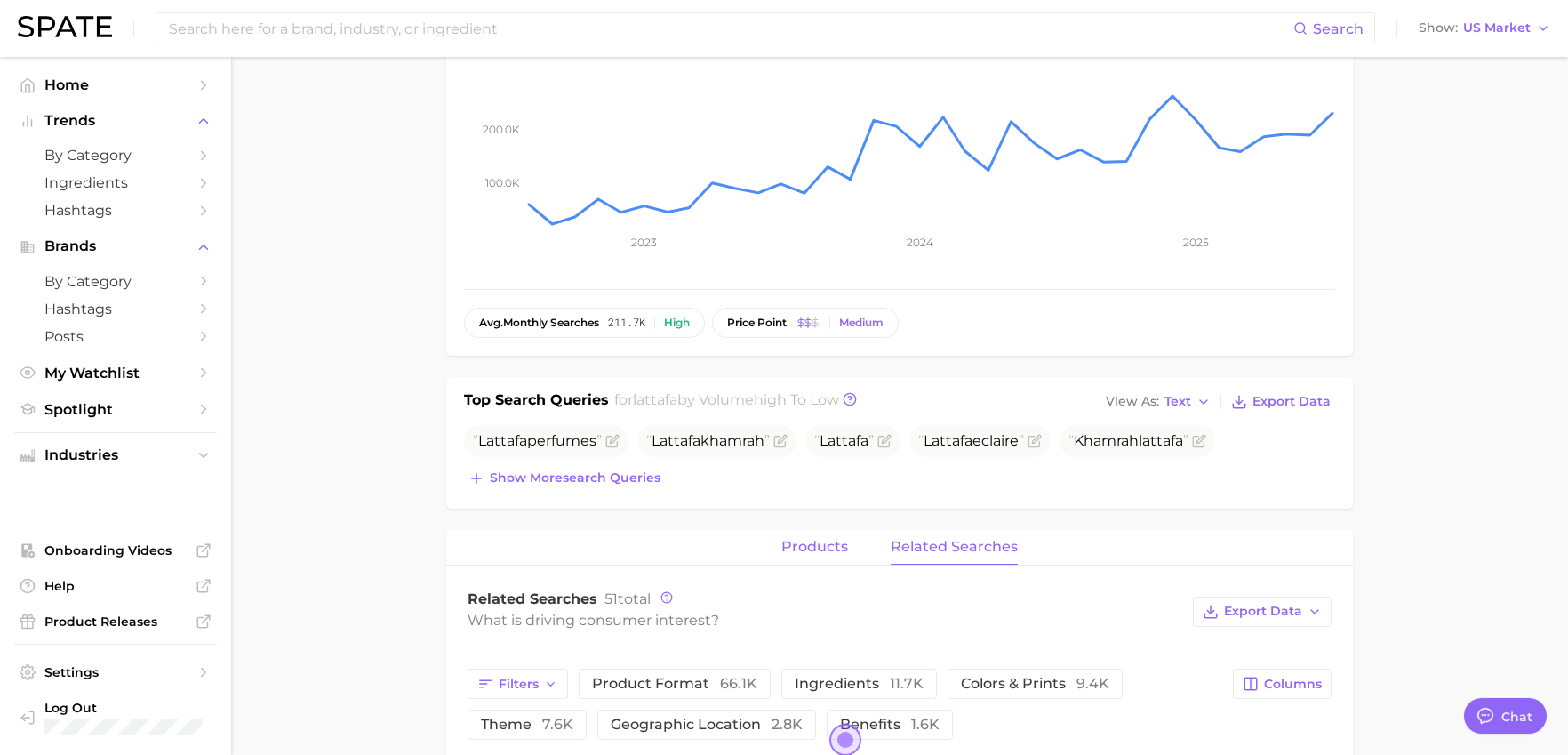
click at [813, 534] on button "products" at bounding box center [814, 547] width 67 height 35
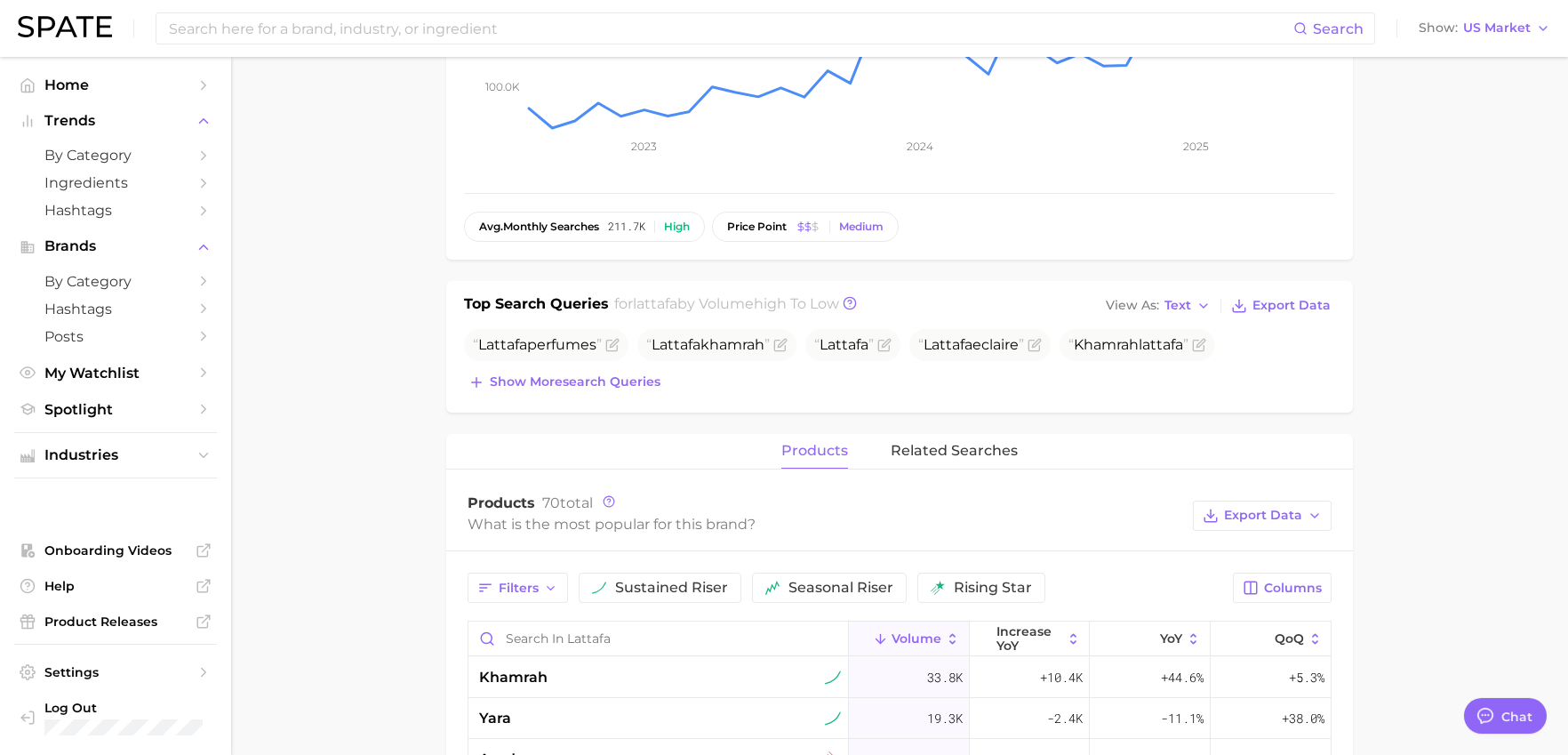
scroll to position [534, 0]
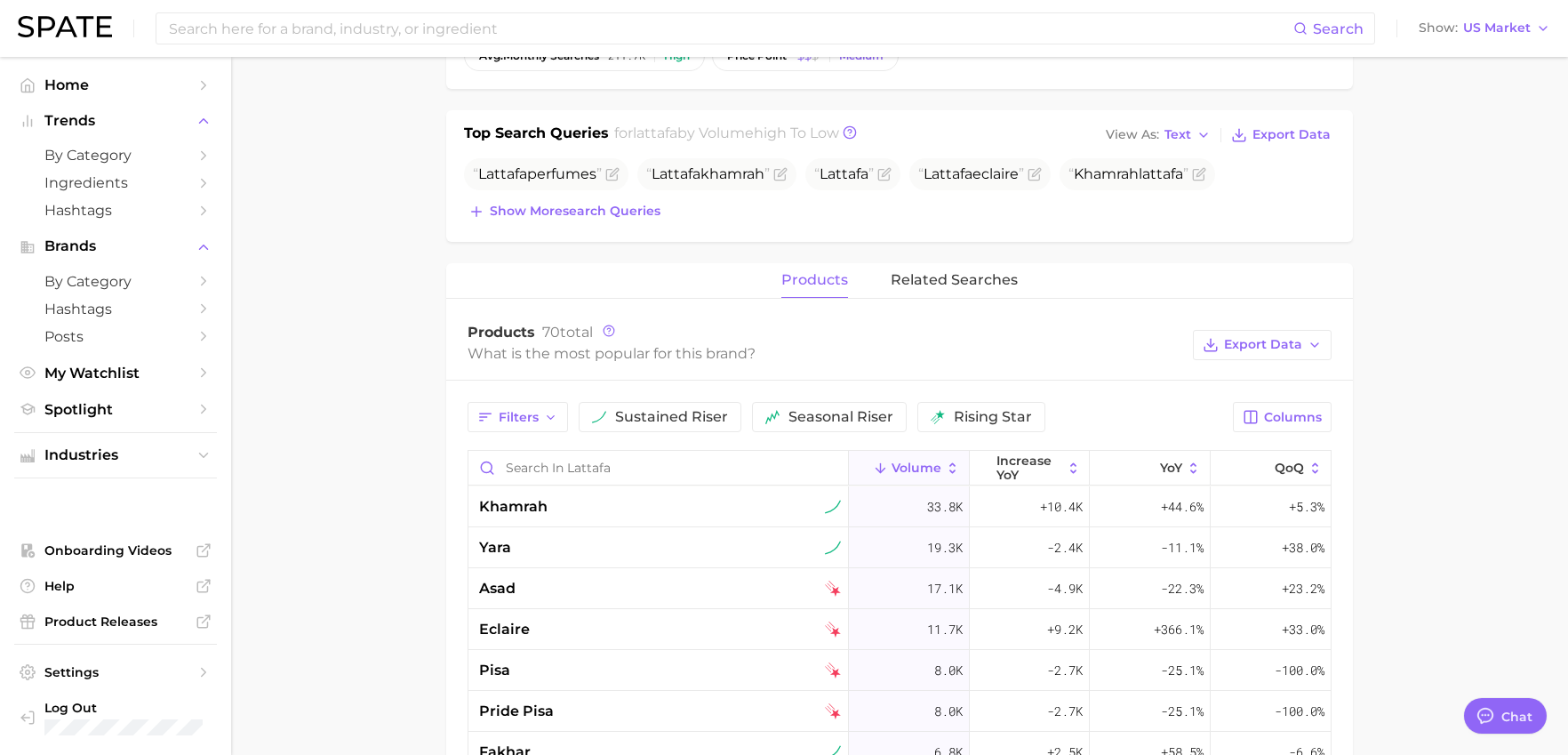
click at [910, 473] on span "Volume" at bounding box center [917, 468] width 50 height 14
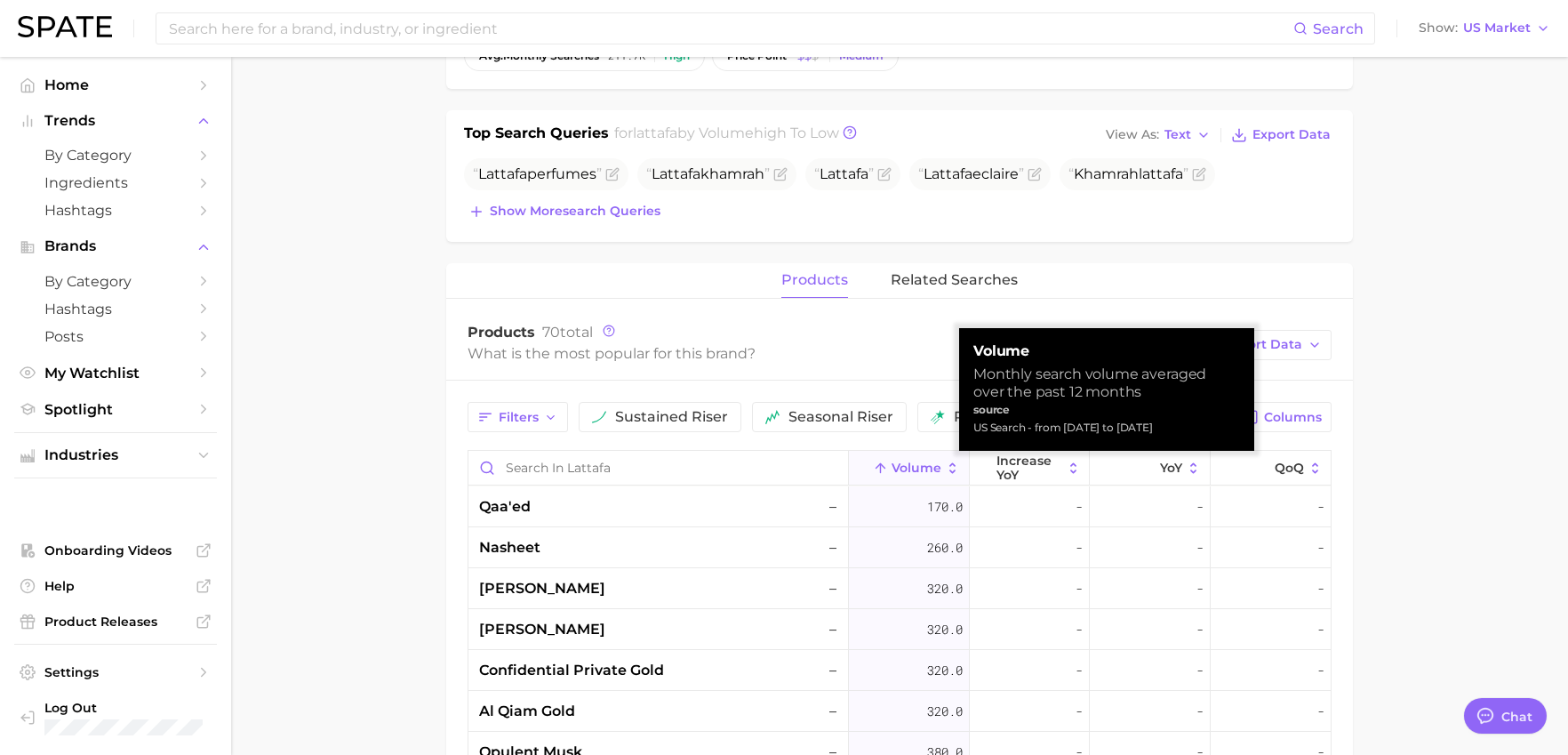
click at [910, 473] on span "Volume" at bounding box center [917, 468] width 50 height 14
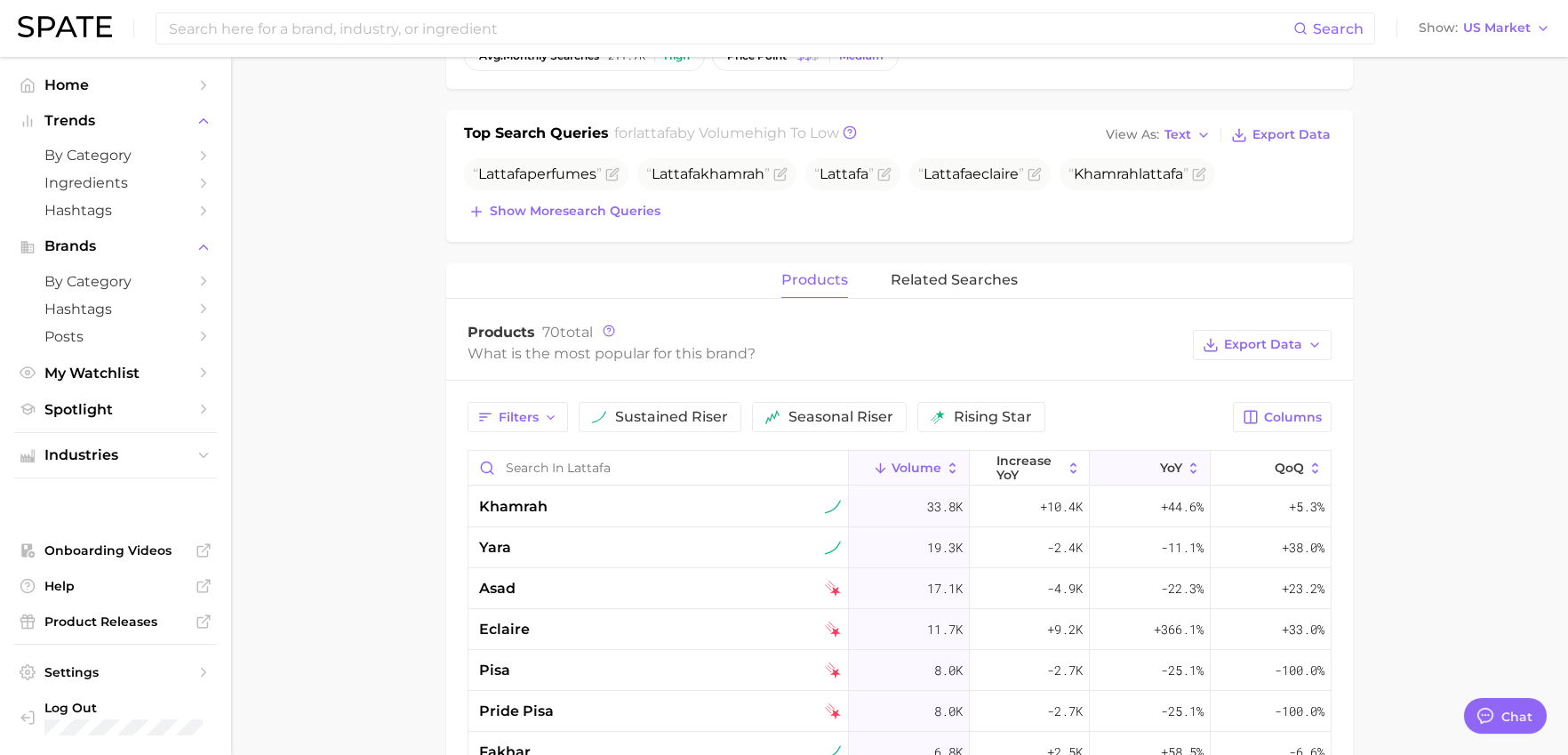
click at [1169, 467] on span "YoY" at bounding box center [1171, 468] width 22 height 14
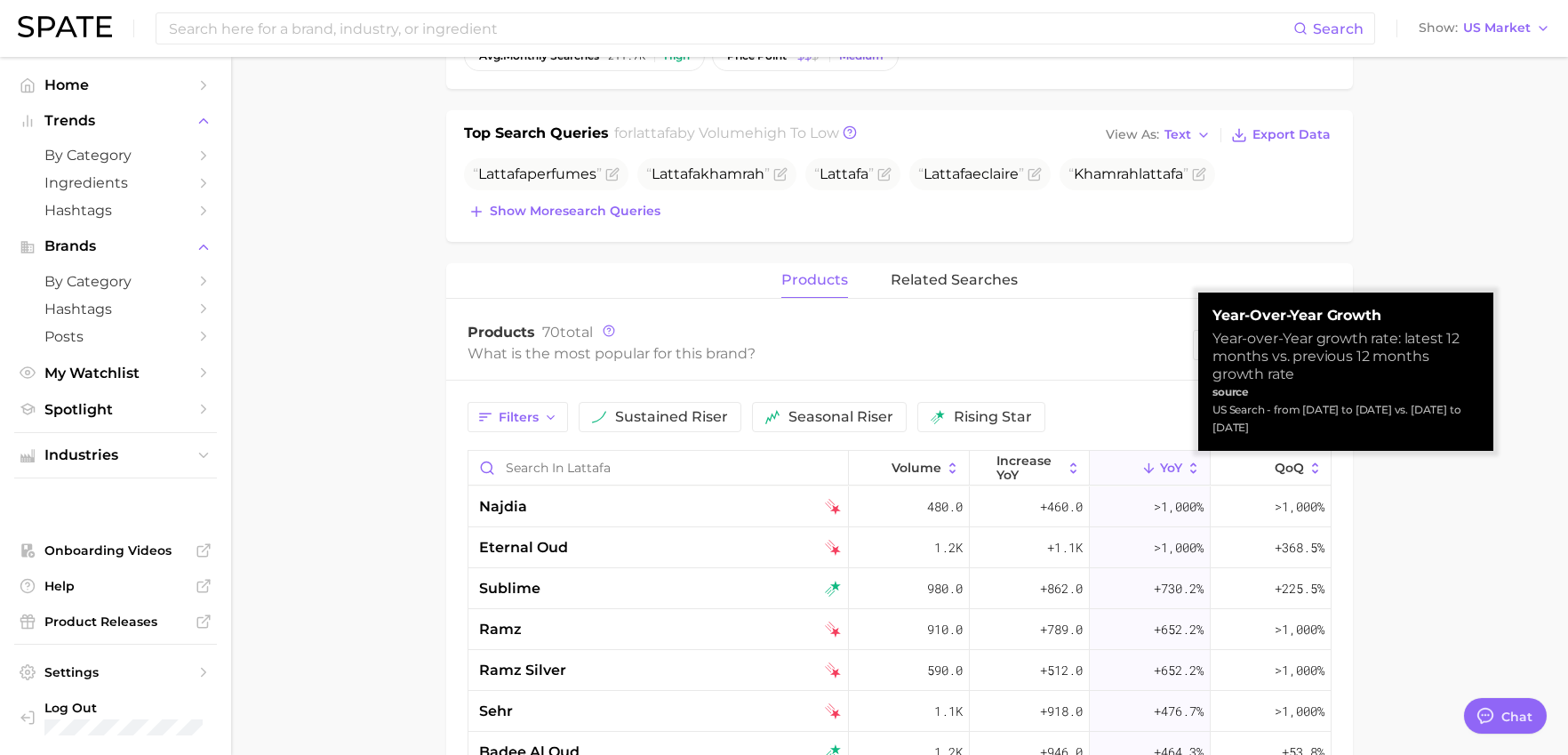
scroll to position [89, 0]
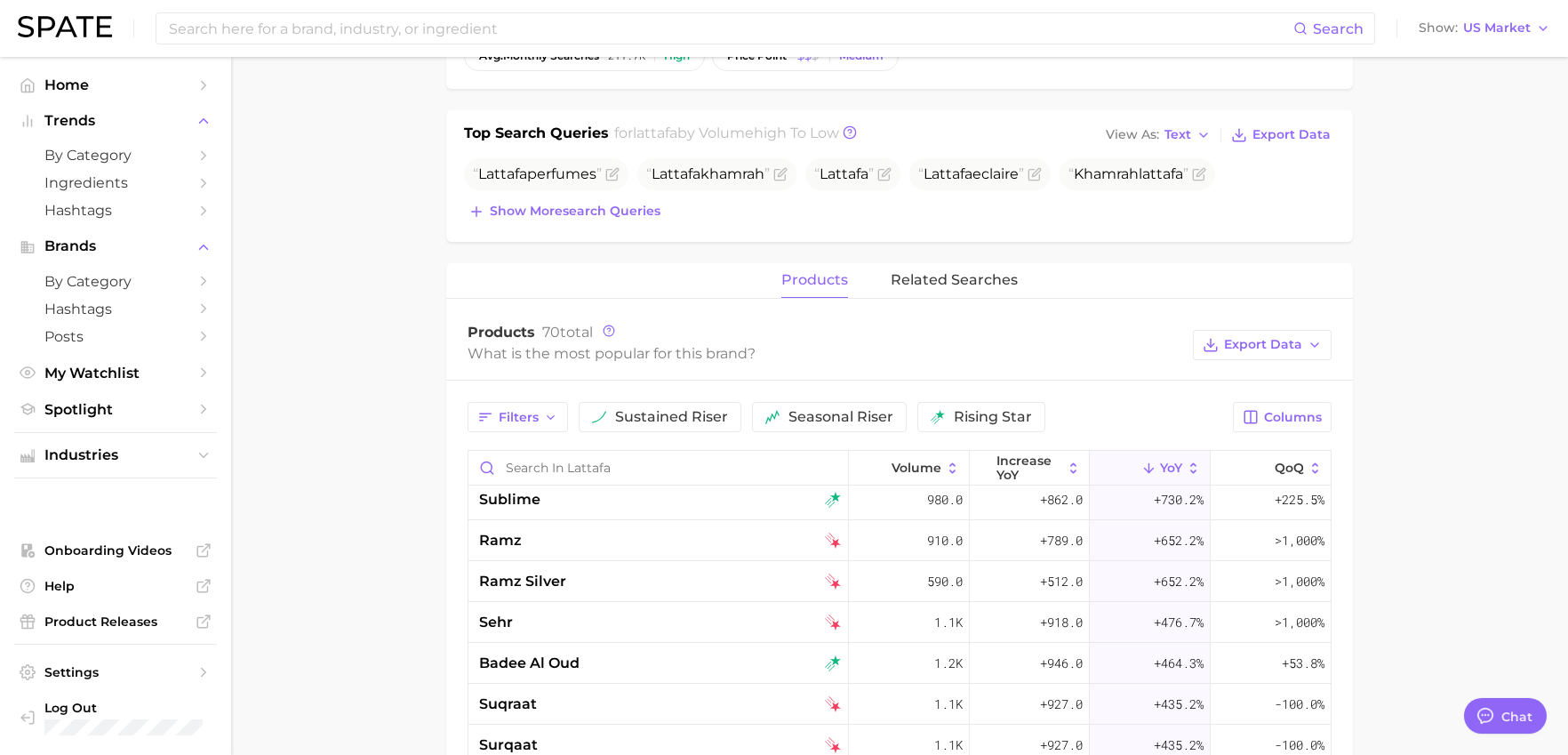
click at [1437, 458] on main "Overview Google TikTok Instagram Beta brand lattafa Add to Watchlist Export Dat…" at bounding box center [900, 419] width 1337 height 1791
click at [1275, 474] on span "QoQ" at bounding box center [1289, 468] width 29 height 14
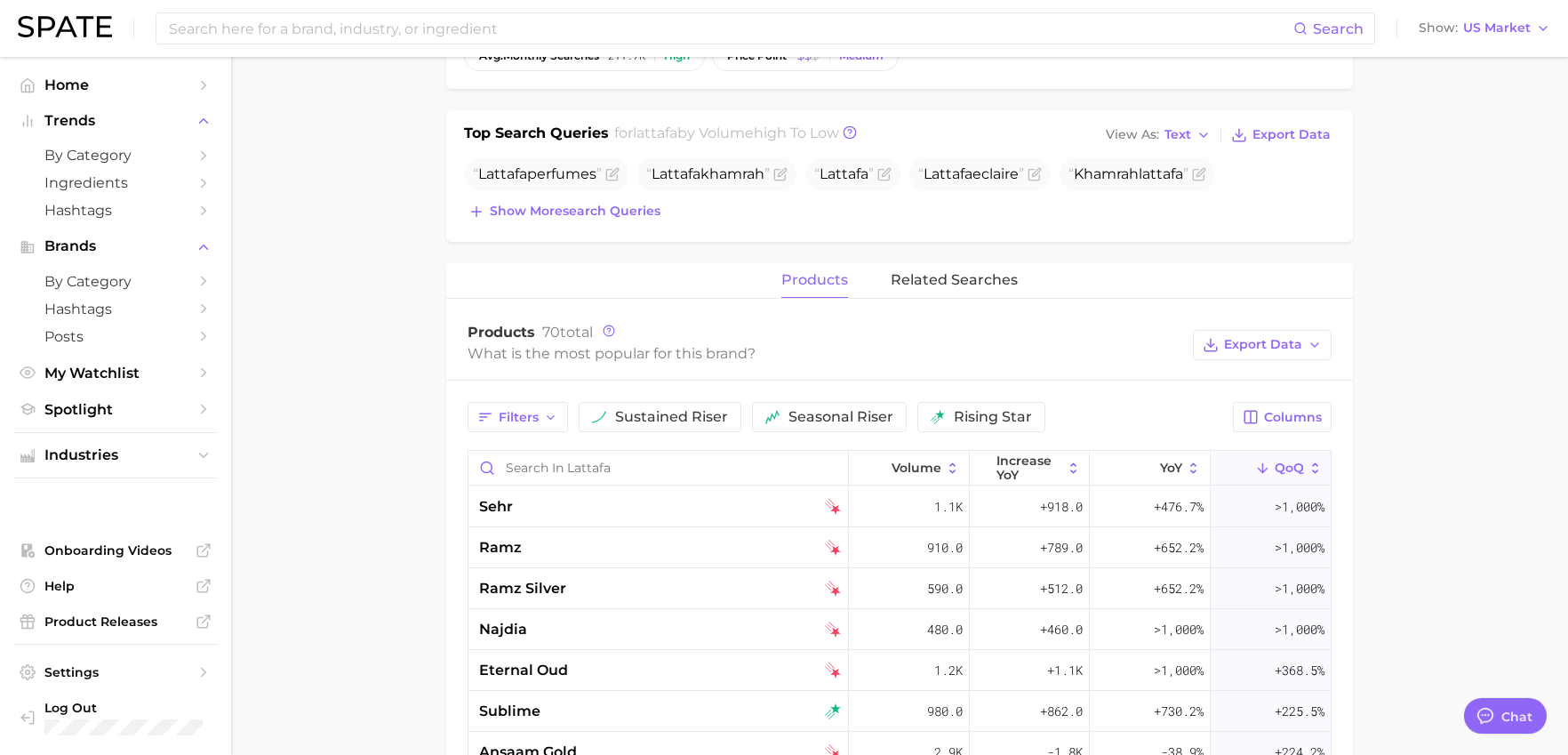
click at [1275, 474] on span "QoQ" at bounding box center [1289, 468] width 29 height 14
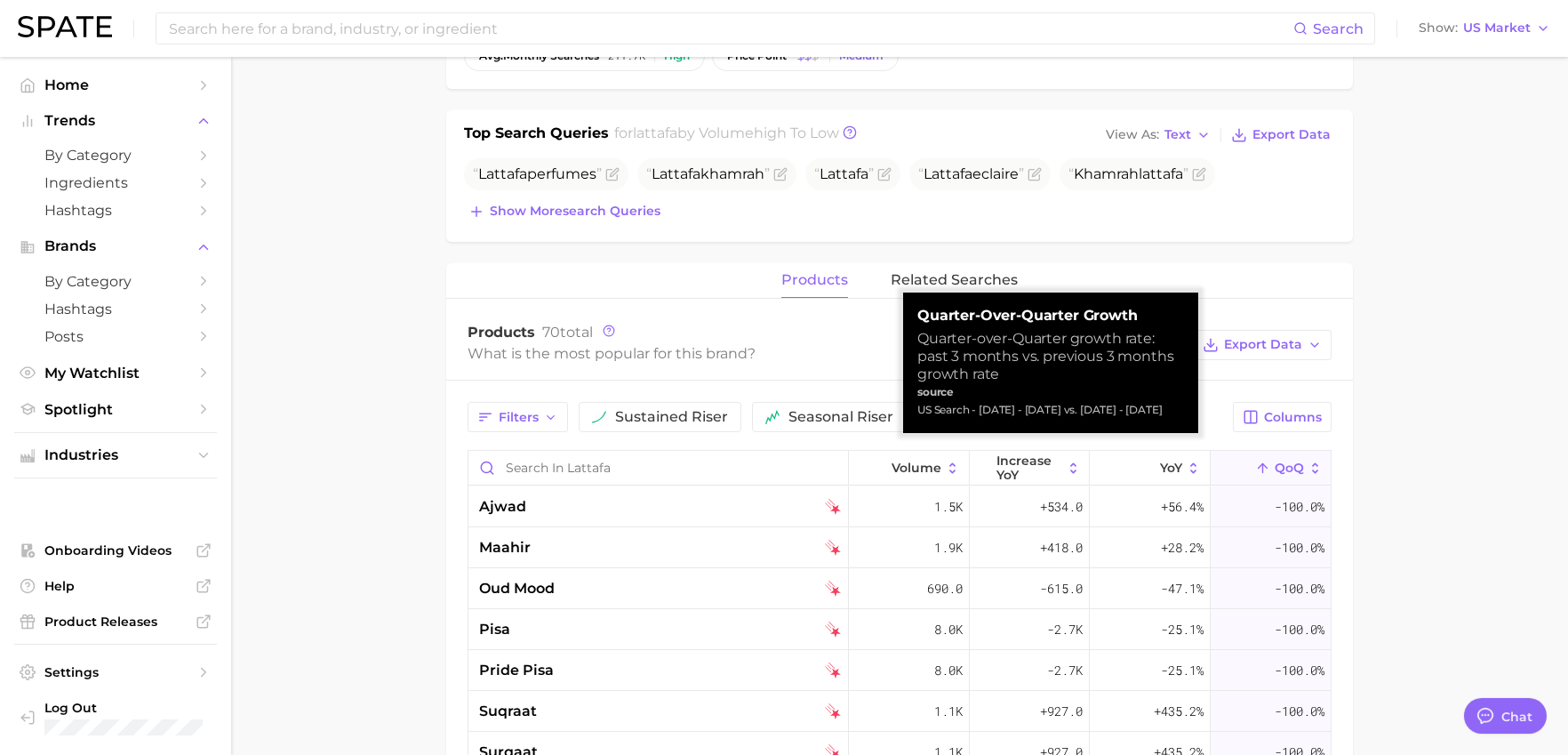
click at [1275, 474] on span "QoQ" at bounding box center [1289, 468] width 29 height 14
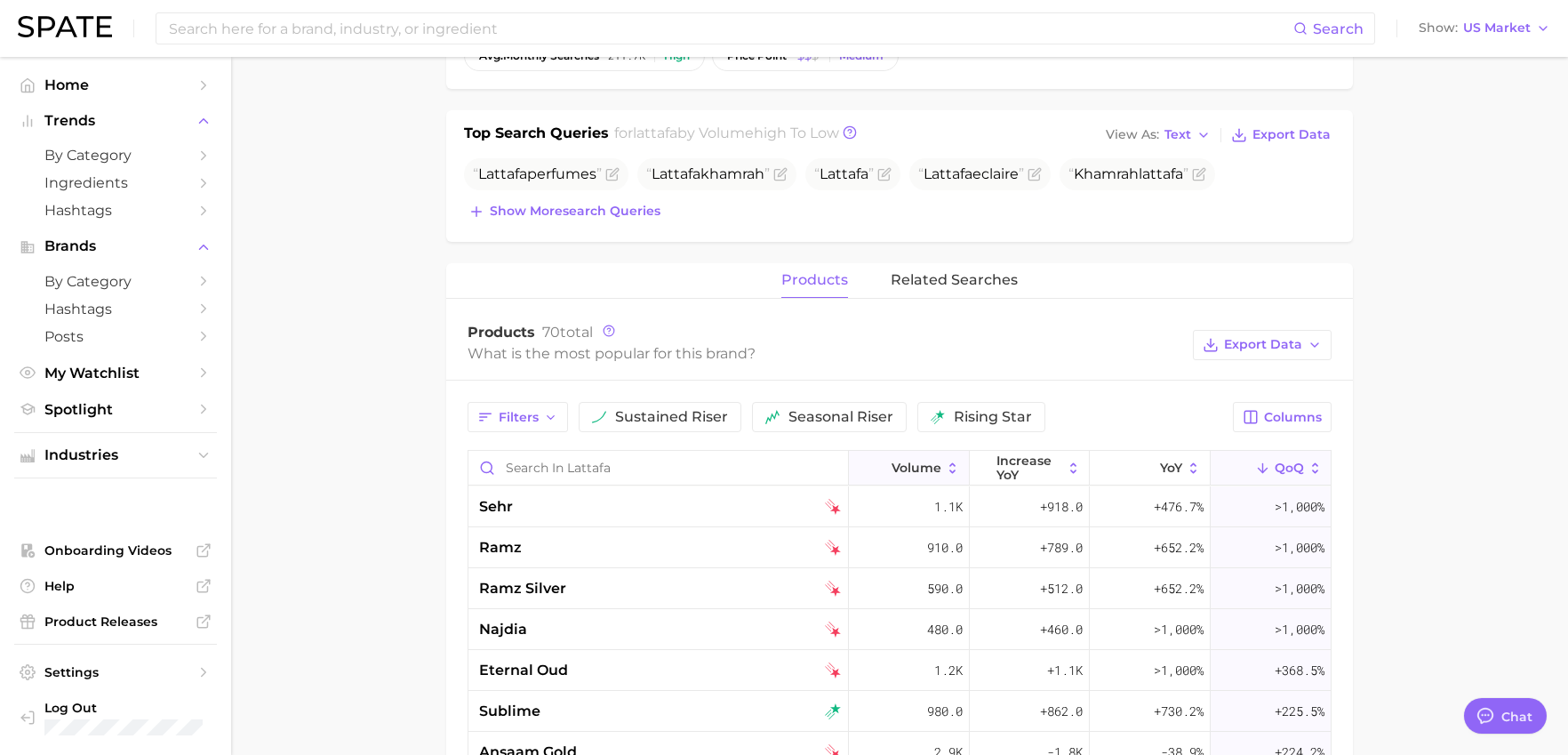
click at [919, 463] on span "Volume" at bounding box center [917, 468] width 50 height 14
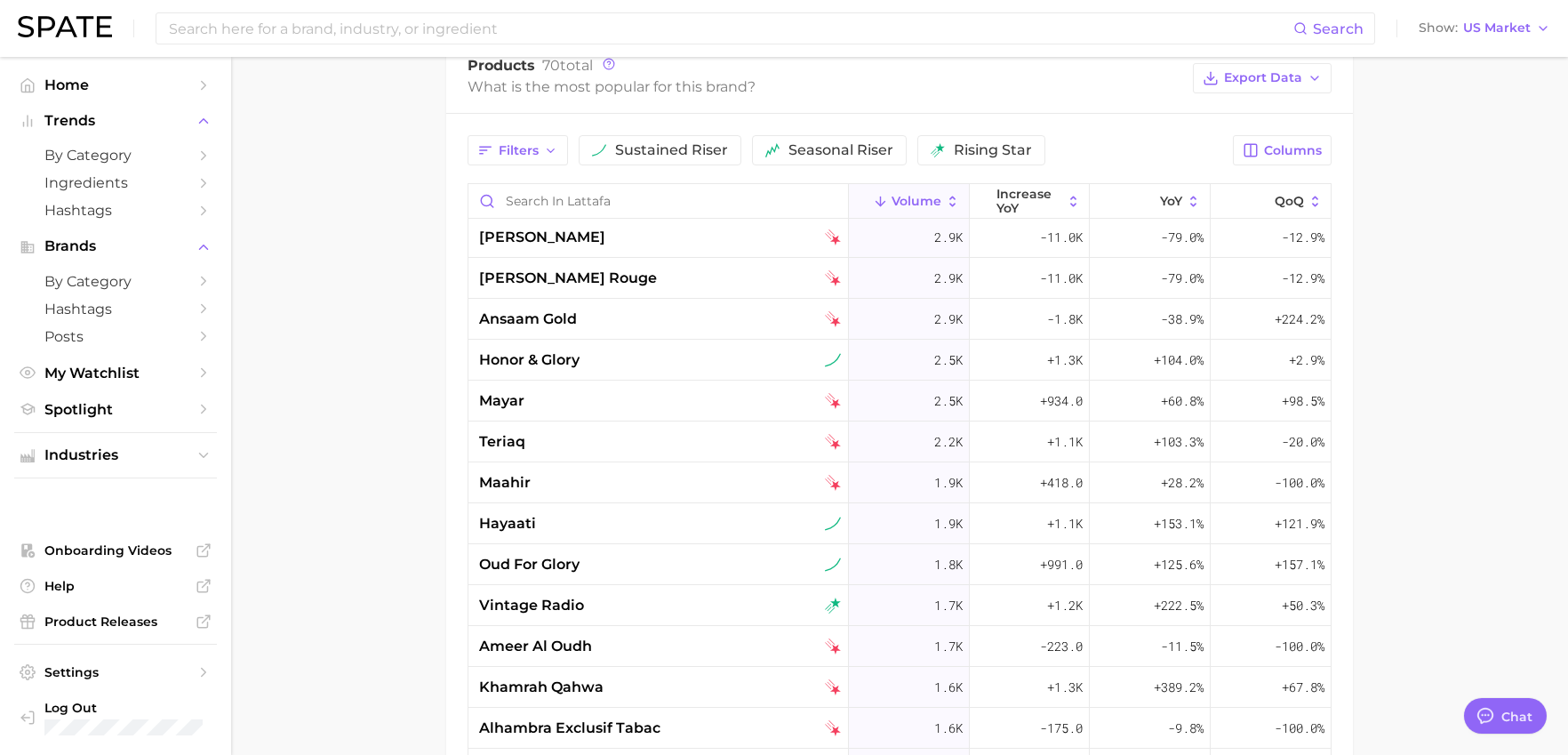
scroll to position [534, 0]
click at [1146, 209] on button "YoY" at bounding box center [1149, 200] width 120 height 35
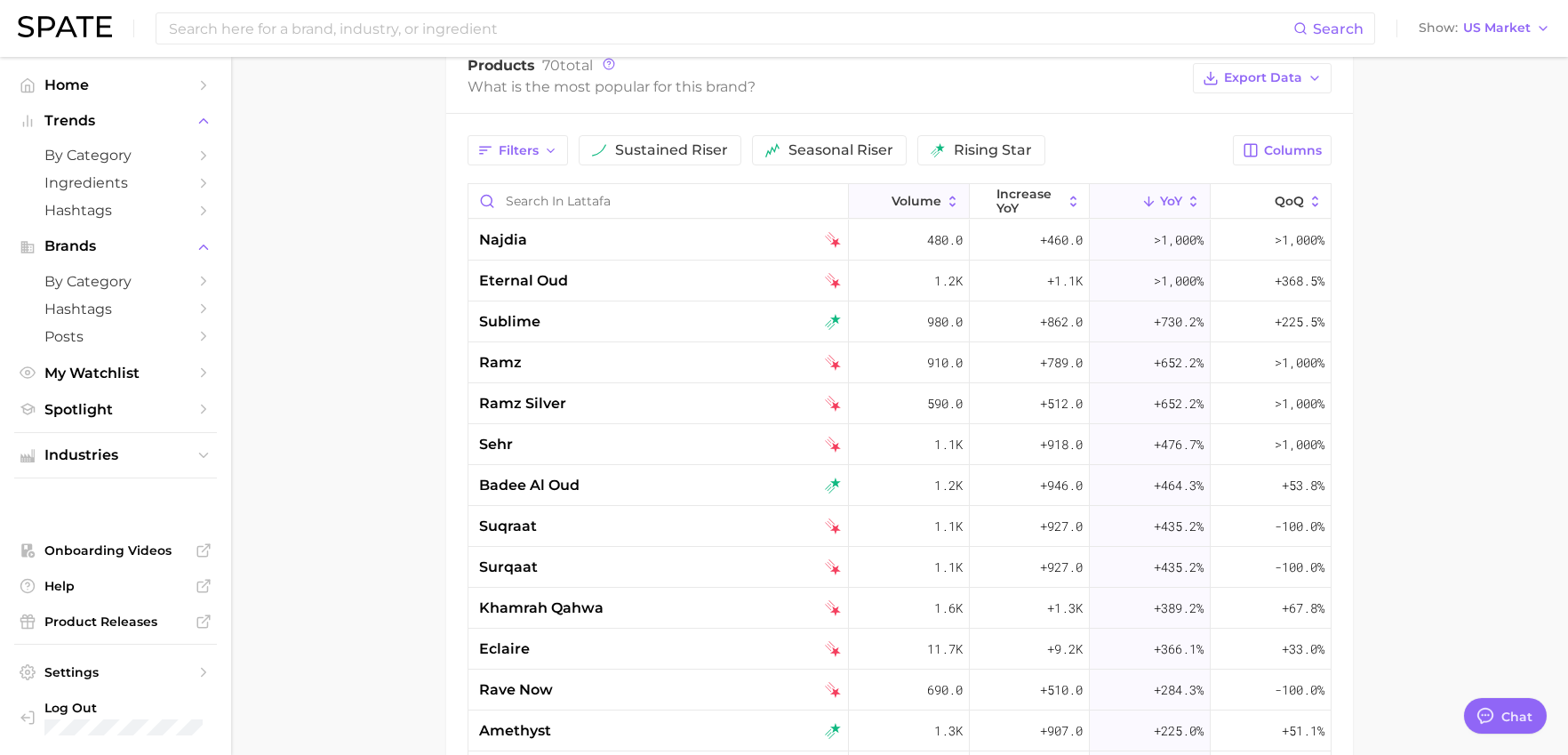
click at [919, 196] on span "Volume" at bounding box center [917, 200] width 50 height 14
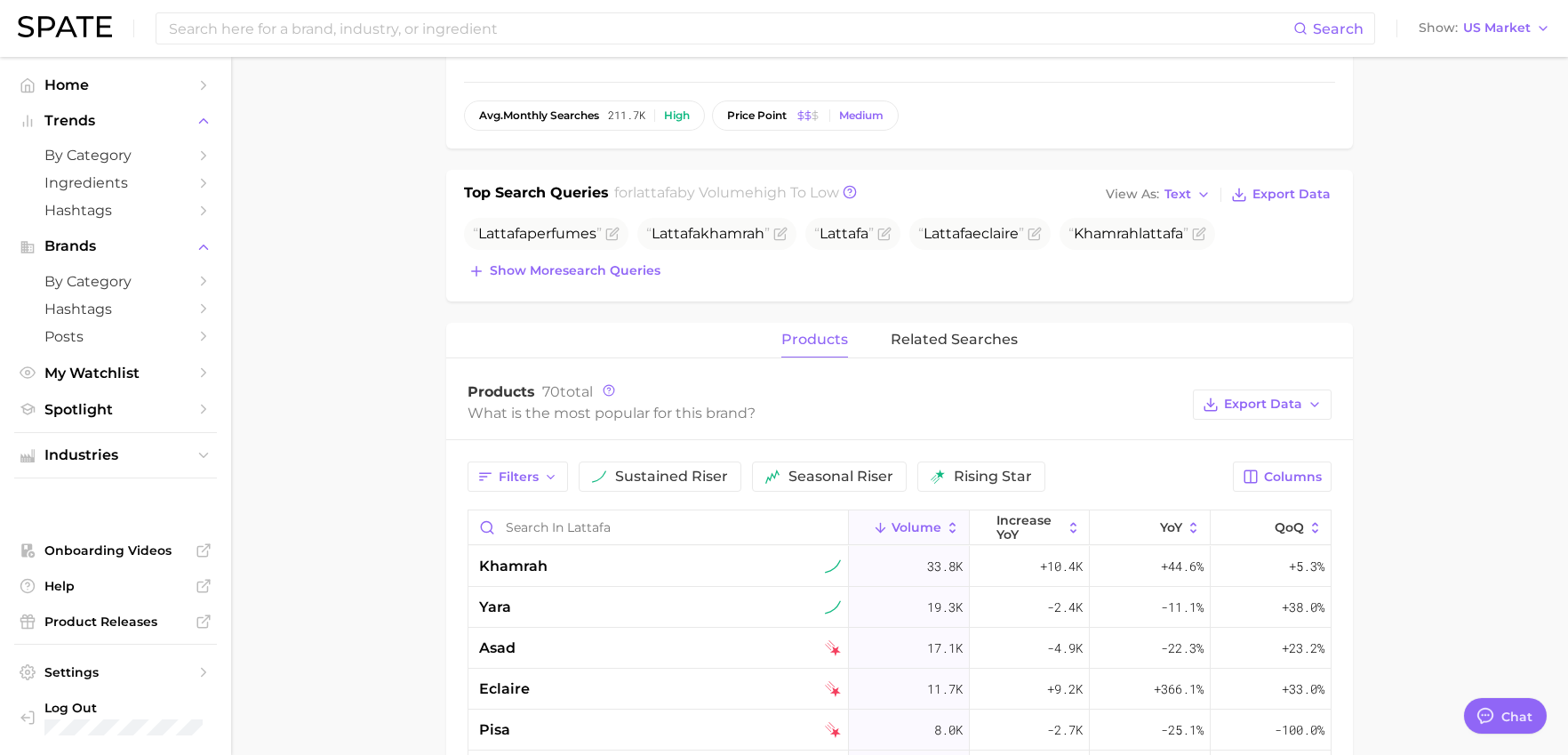
scroll to position [445, 0]
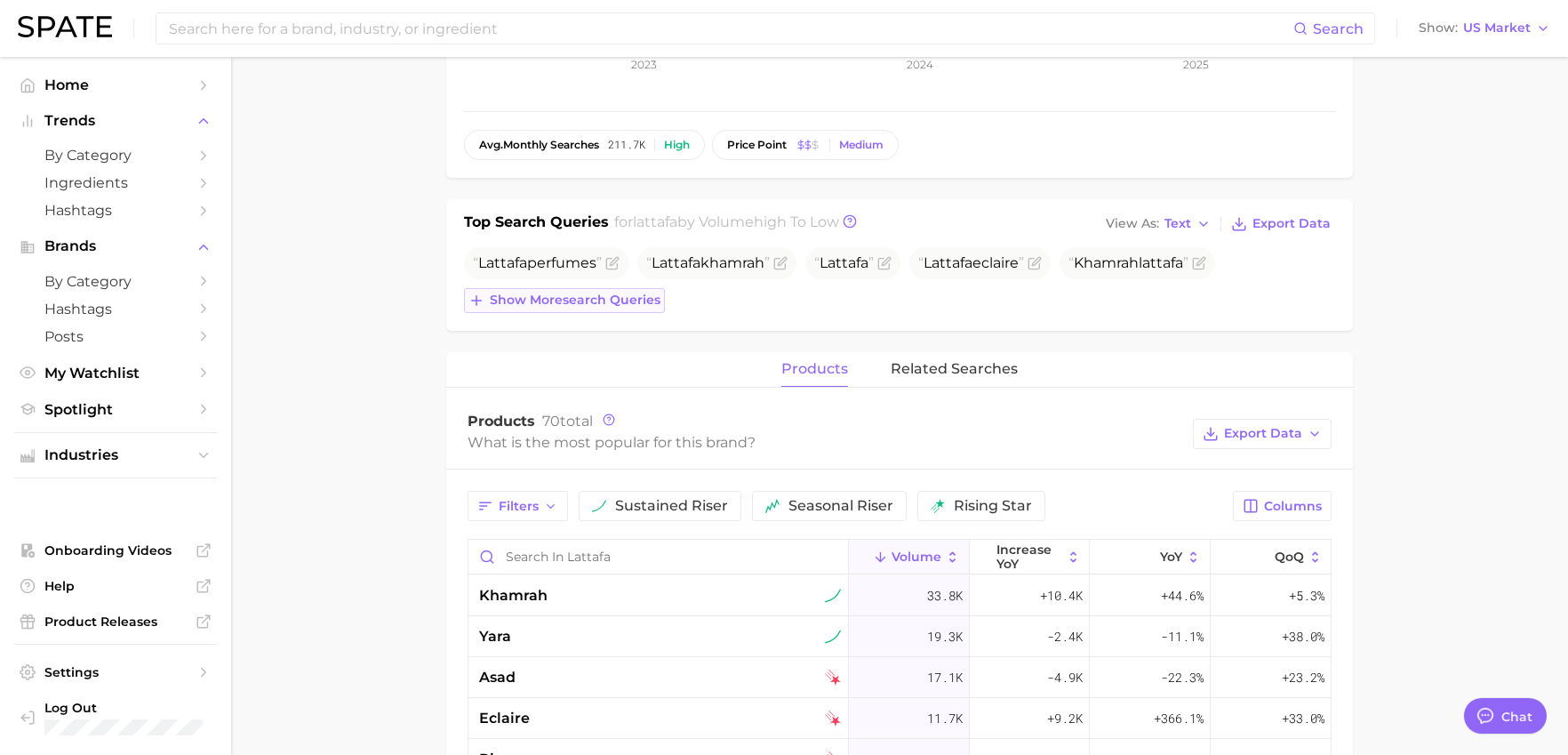
click at [602, 302] on span "Show more search queries" at bounding box center [575, 299] width 171 height 15
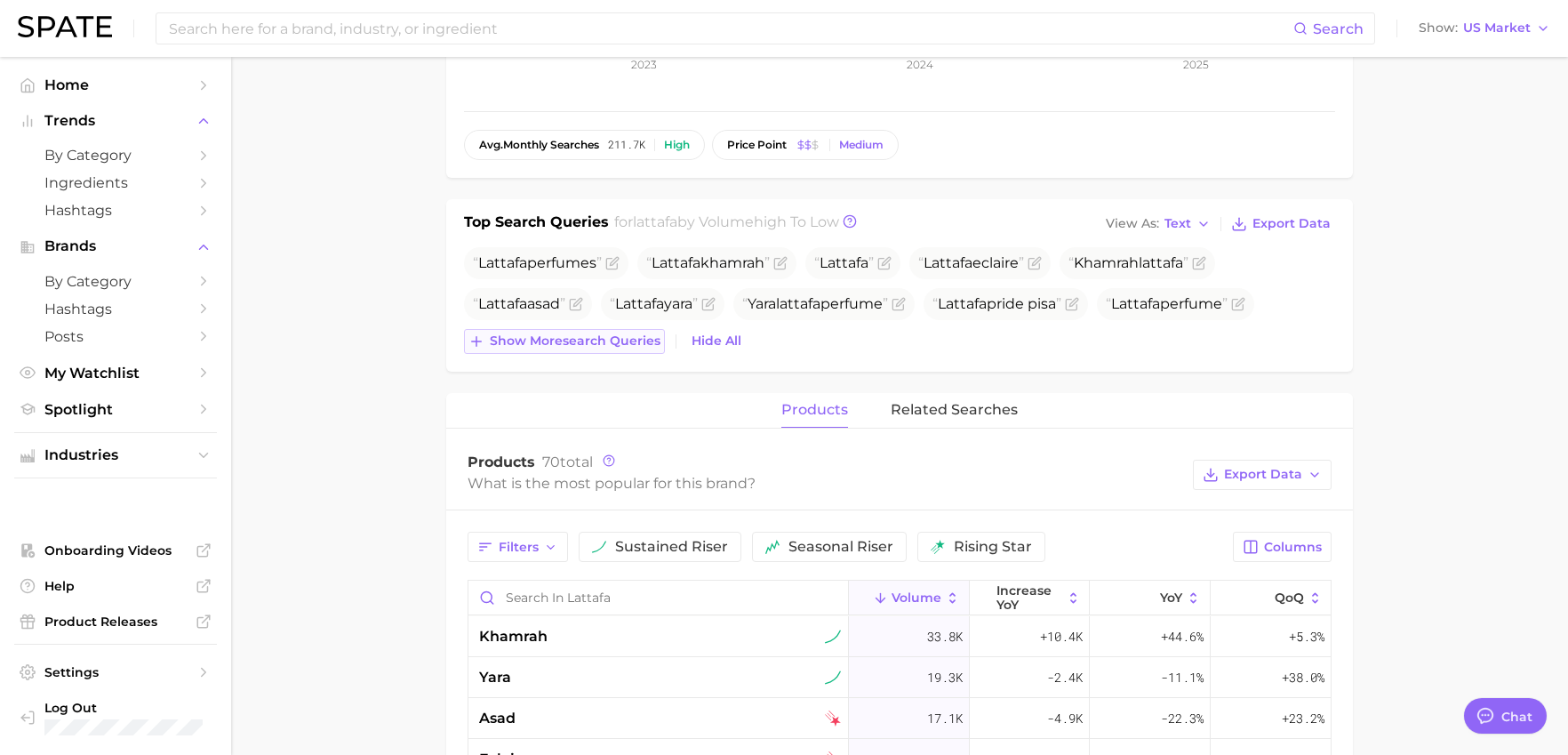
click at [572, 341] on span "Show more search queries" at bounding box center [575, 340] width 171 height 15
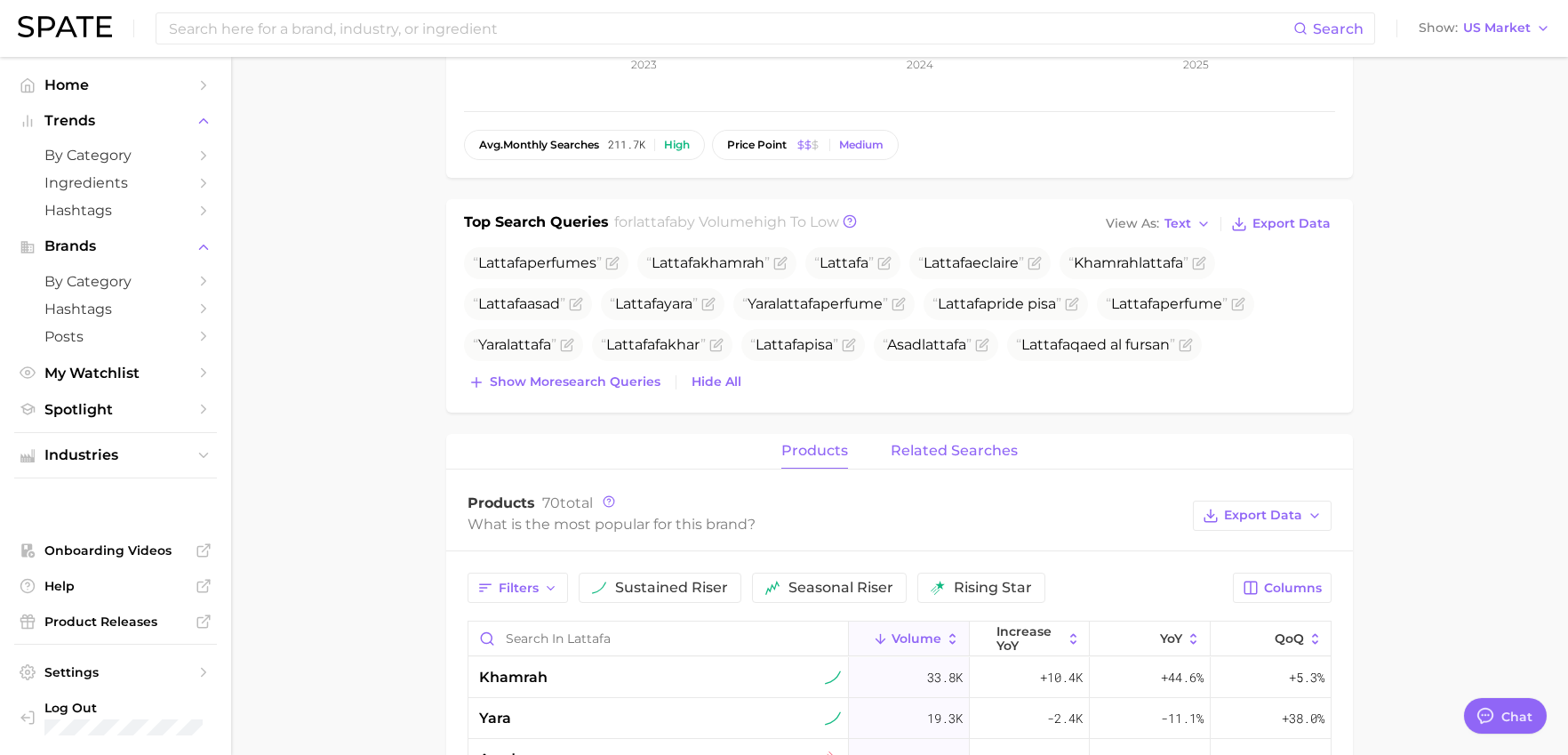
click at [963, 448] on span "related searches" at bounding box center [954, 451] width 127 height 16
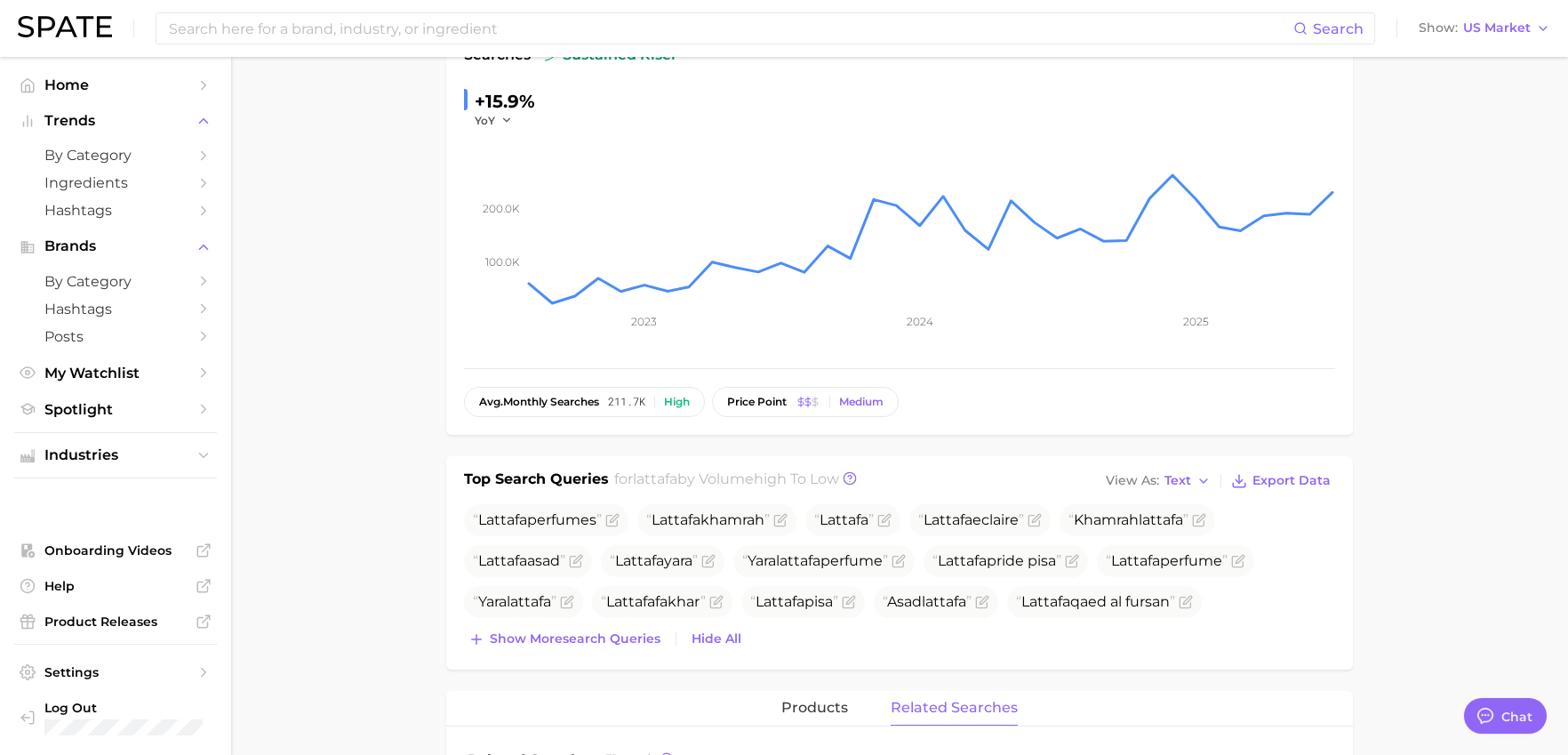
scroll to position [0, 0]
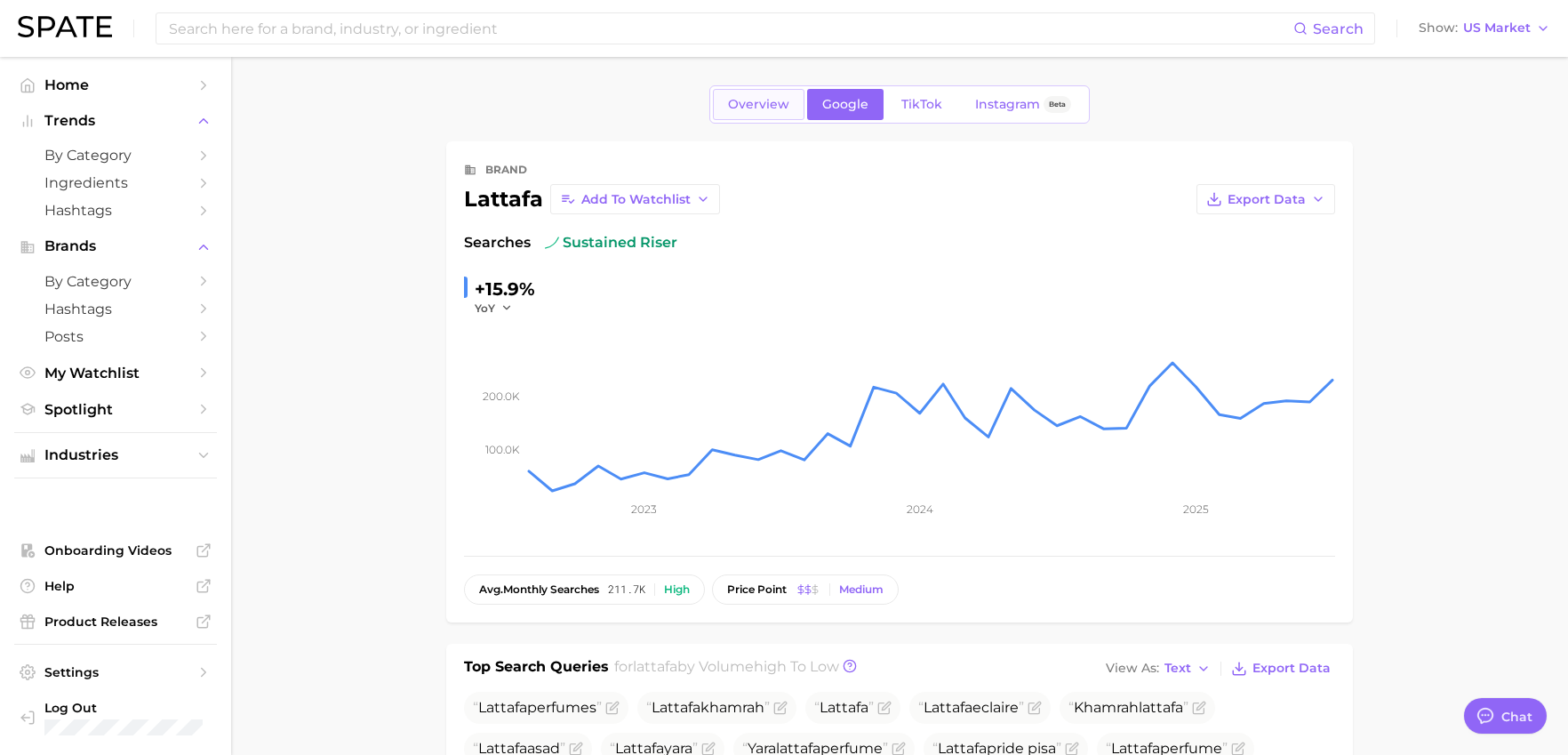
click at [760, 104] on span "Overview" at bounding box center [758, 104] width 61 height 15
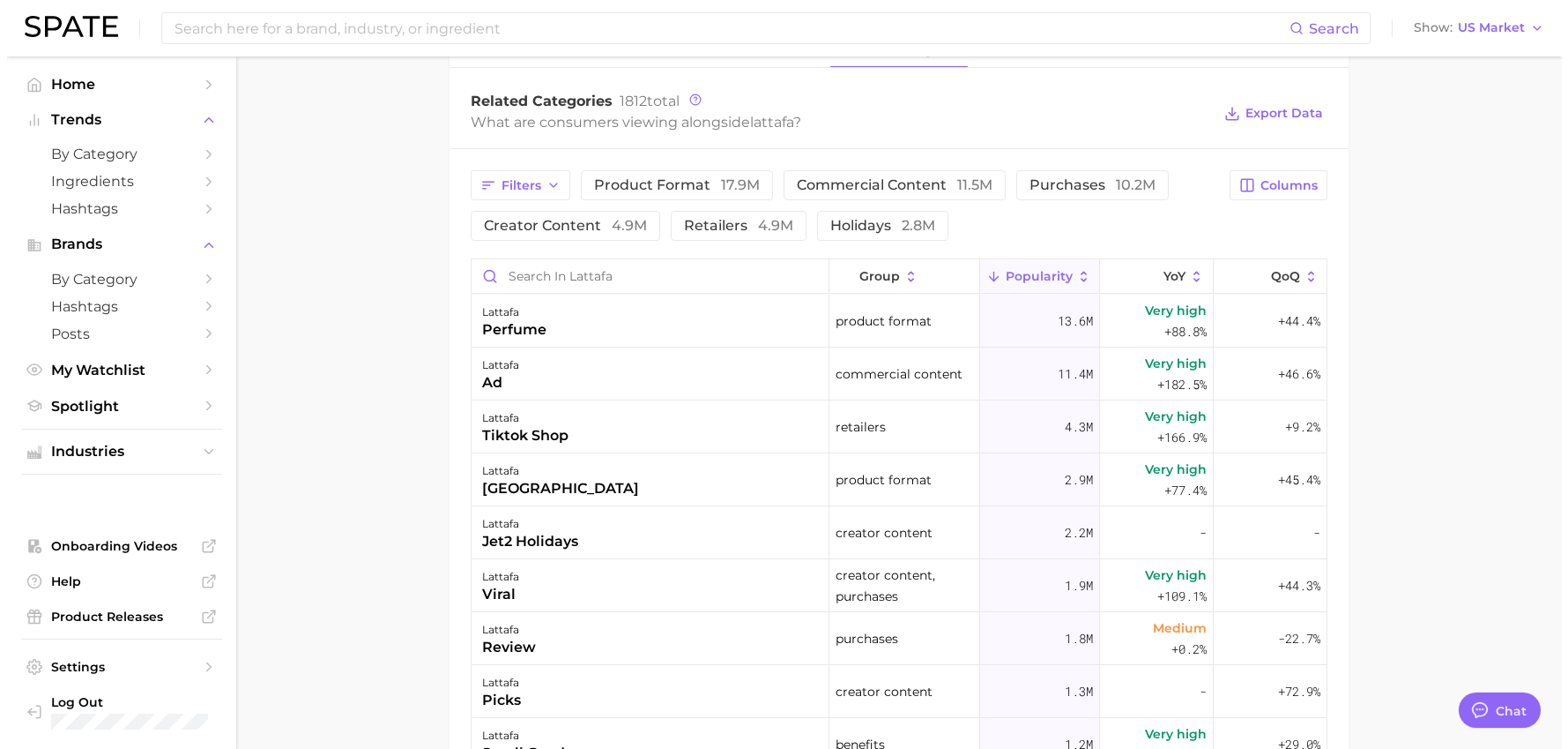
scroll to position [970, 0]
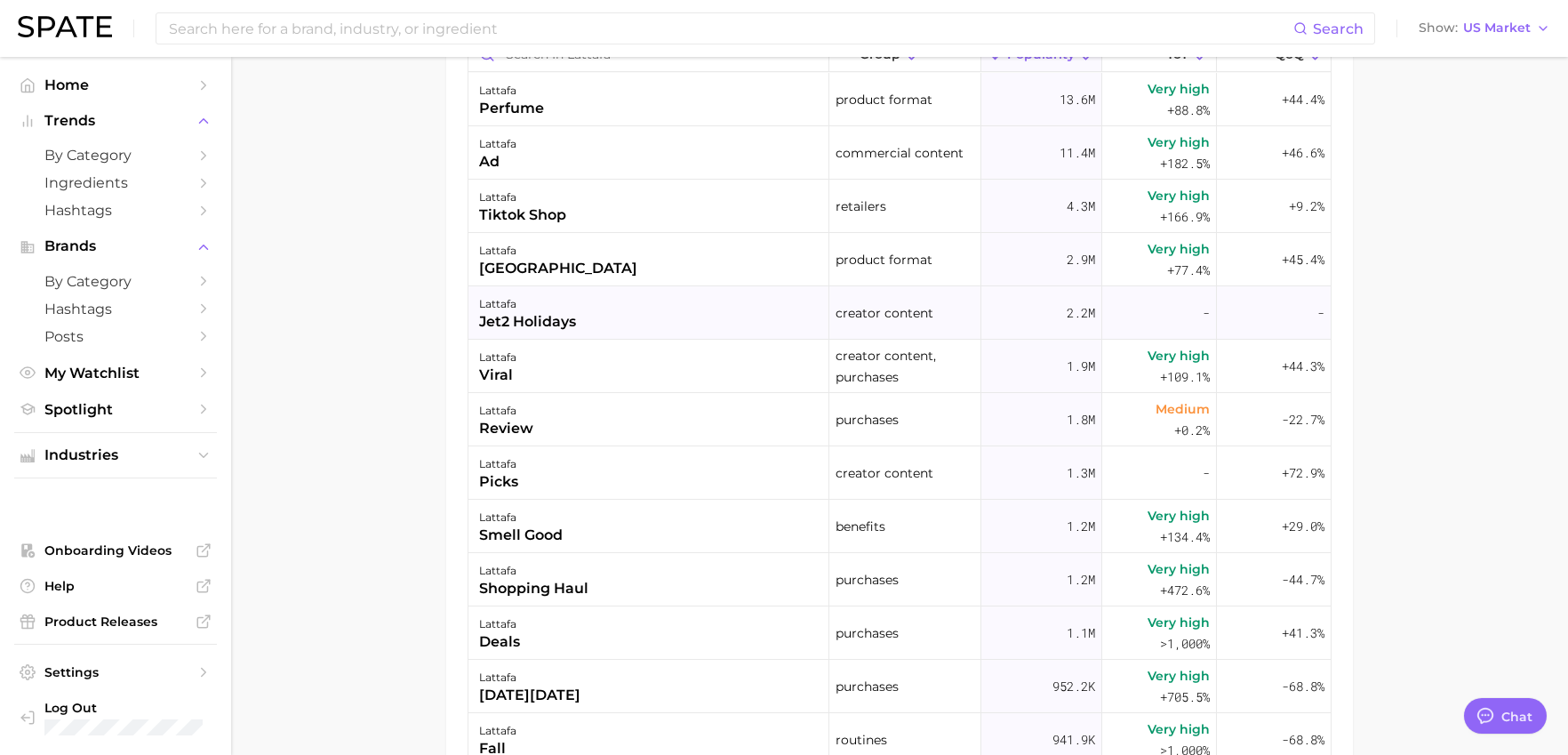
click at [528, 306] on div "lattafa" at bounding box center [527, 303] width 97 height 21
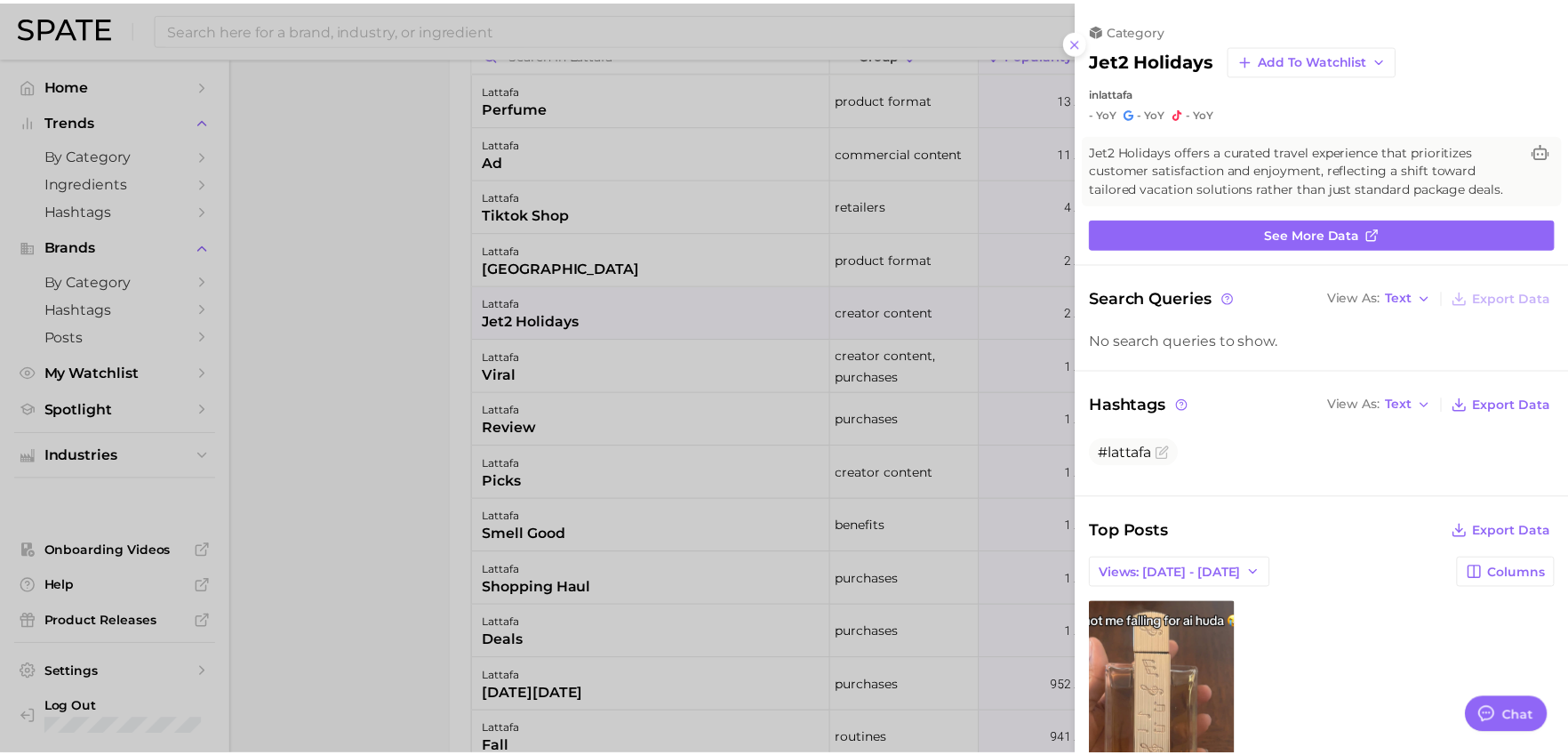
scroll to position [0, 0]
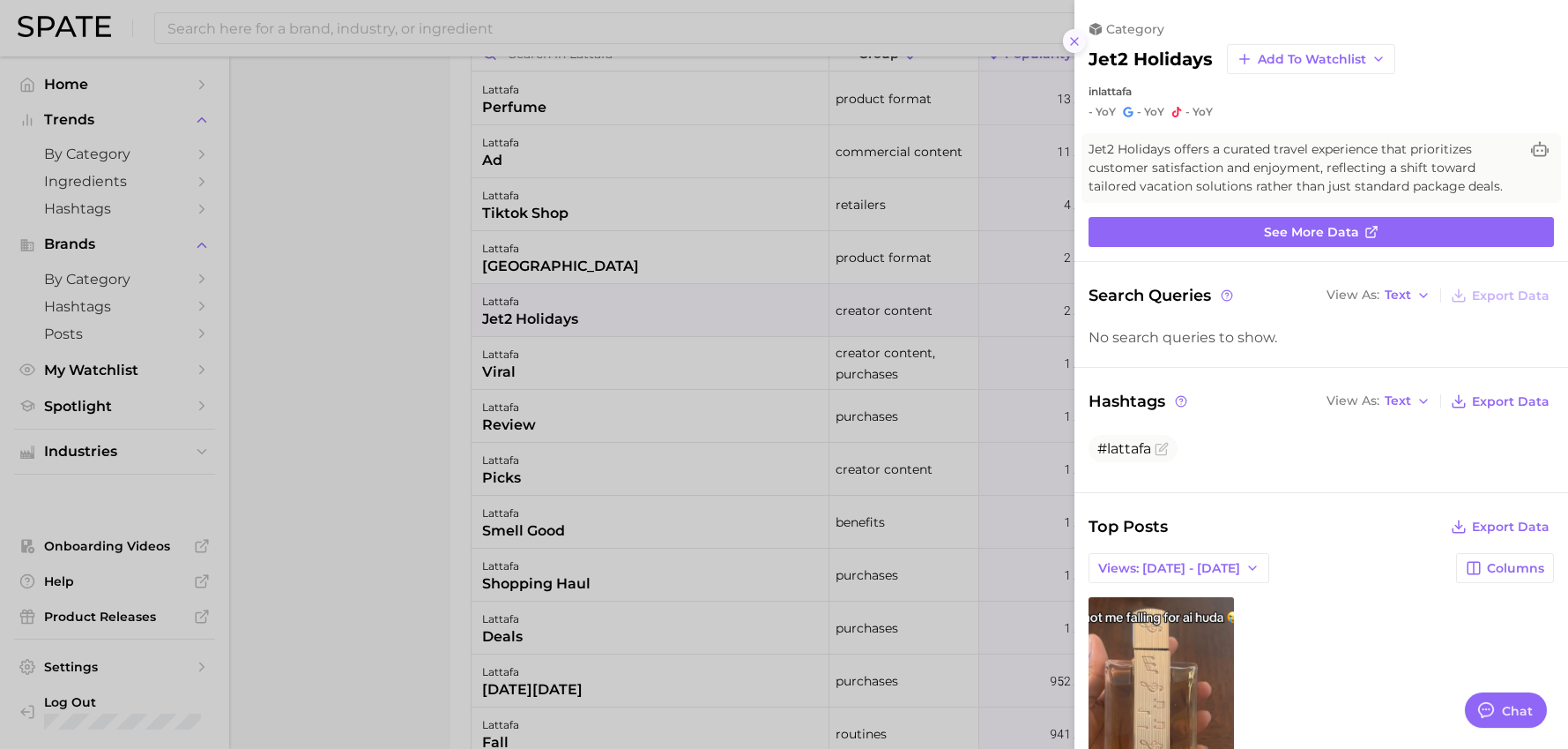
click at [1066, 39] on button at bounding box center [1075, 41] width 24 height 24
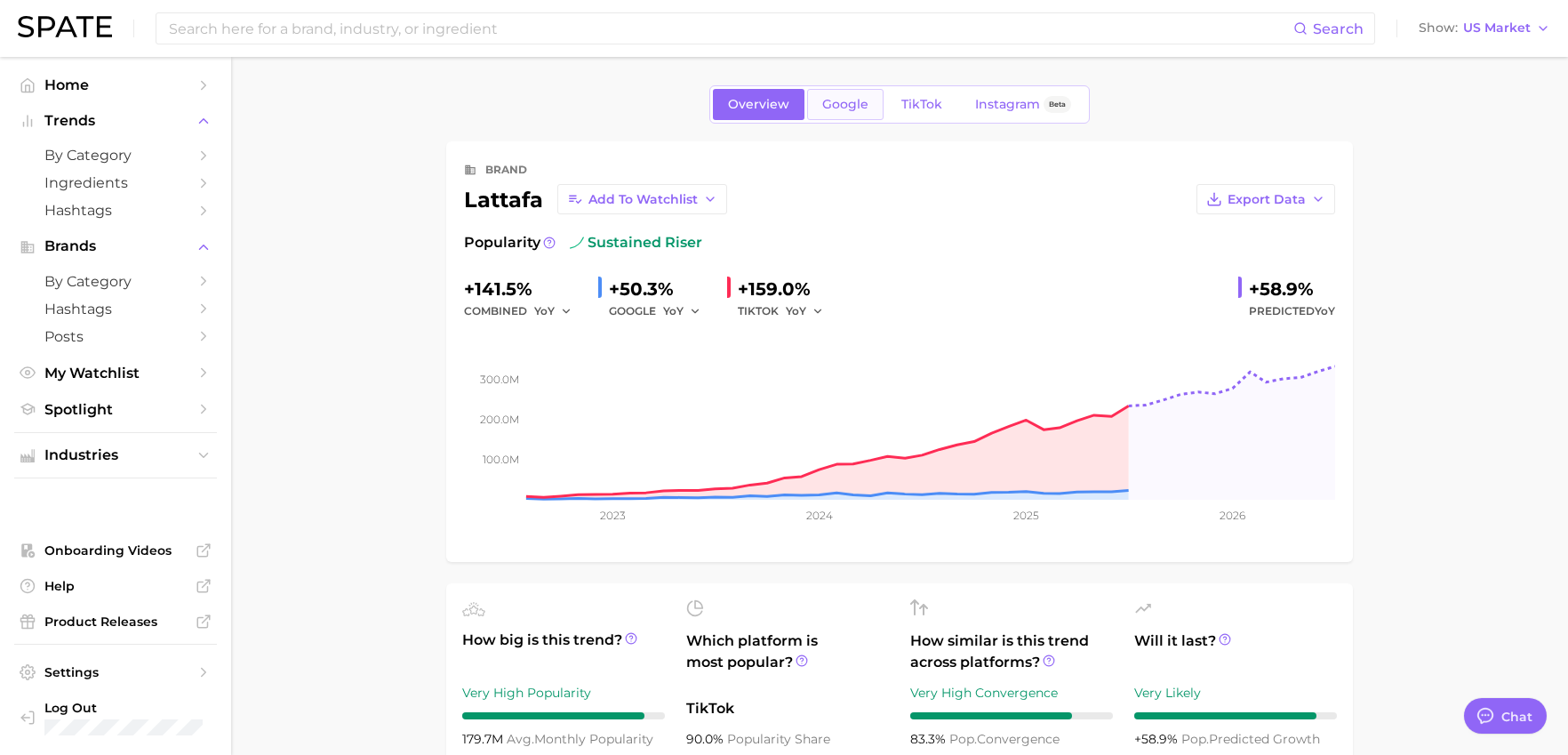
click at [848, 93] on link "Google" at bounding box center [845, 104] width 77 height 31
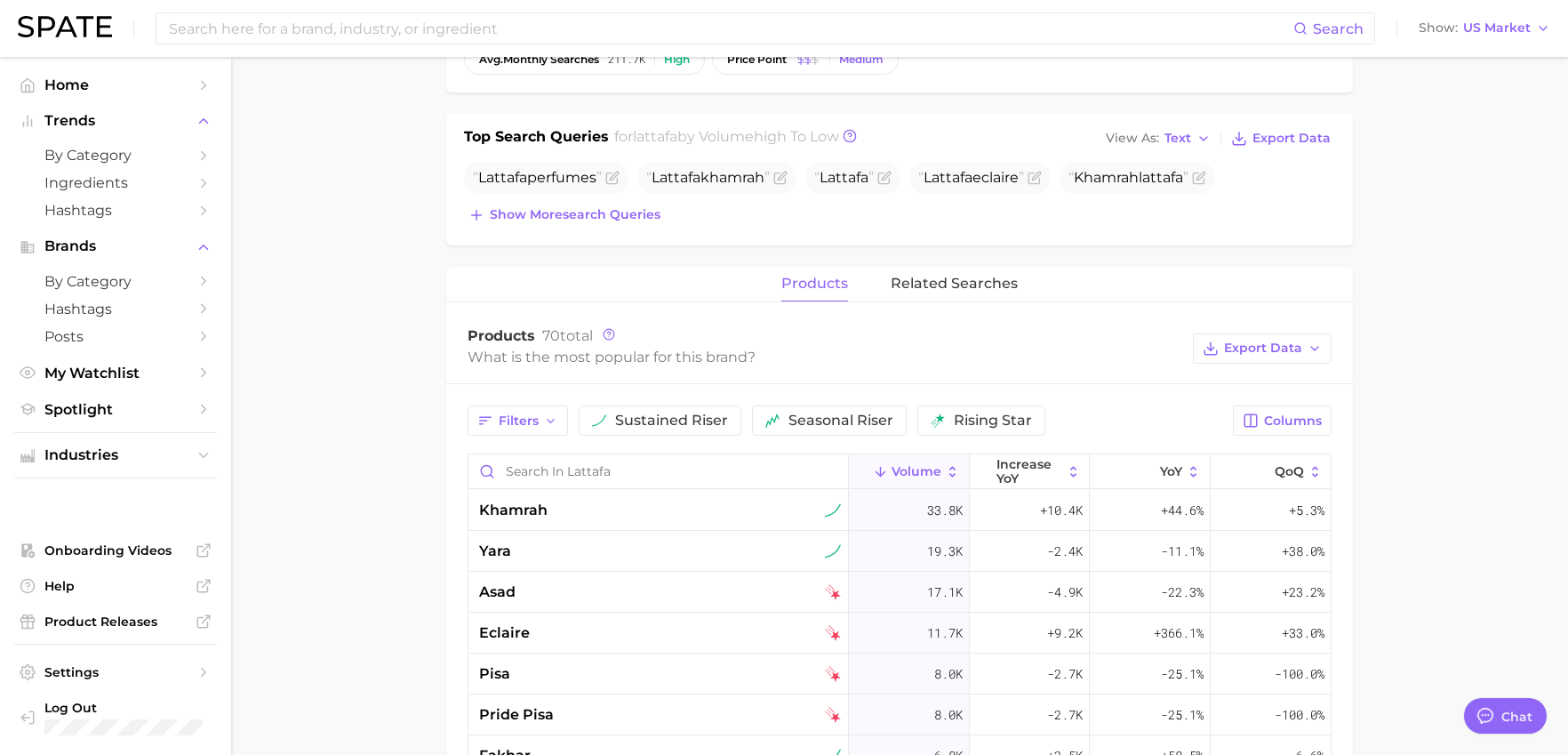
scroll to position [534, 0]
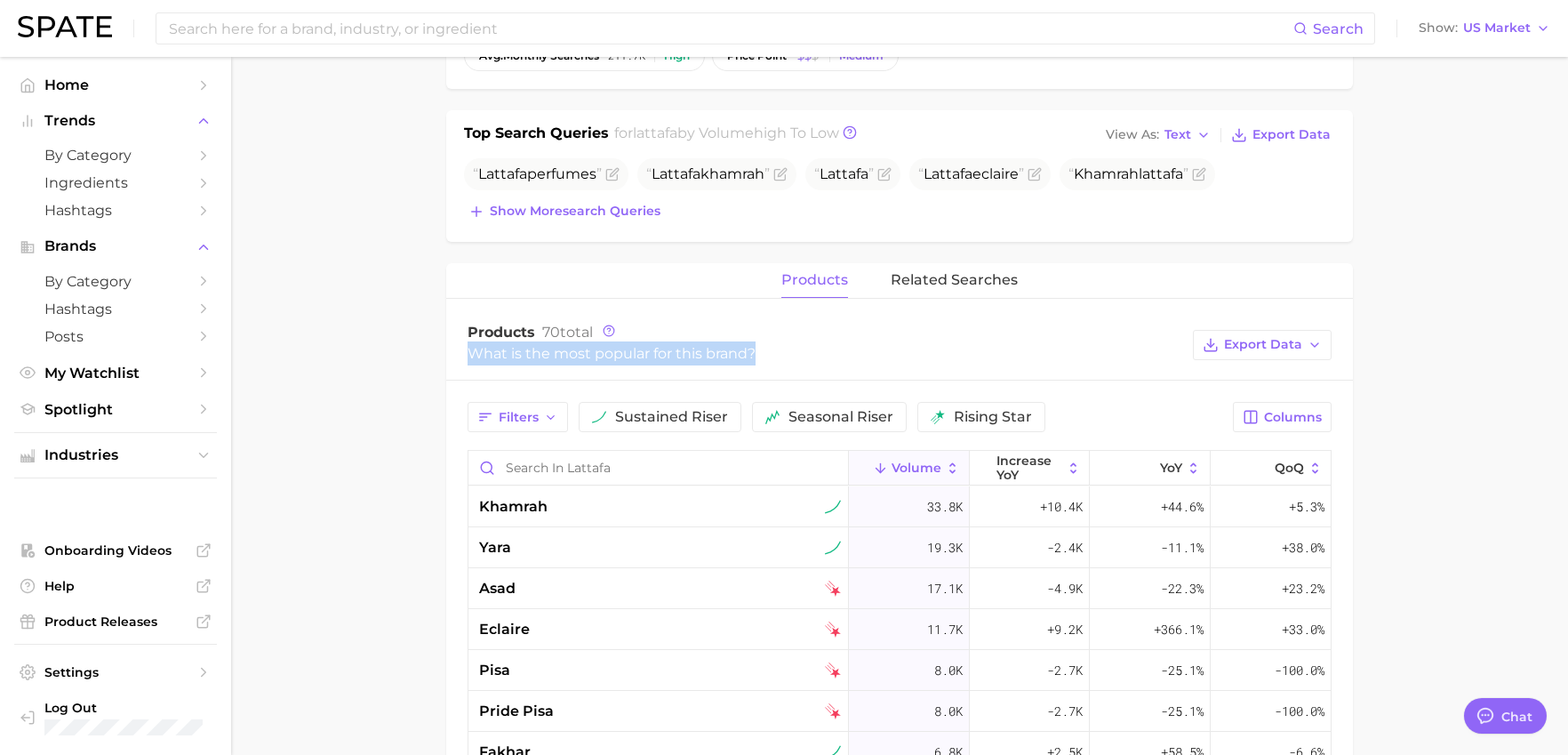
drag, startPoint x: 471, startPoint y: 357, endPoint x: 756, endPoint y: 364, distance: 285.1
click at [756, 364] on div "What is the most popular for this brand?" at bounding box center [826, 353] width 716 height 24
copy div "What is the most popular for this brand?"
click at [955, 273] on span "related searches" at bounding box center [954, 280] width 127 height 16
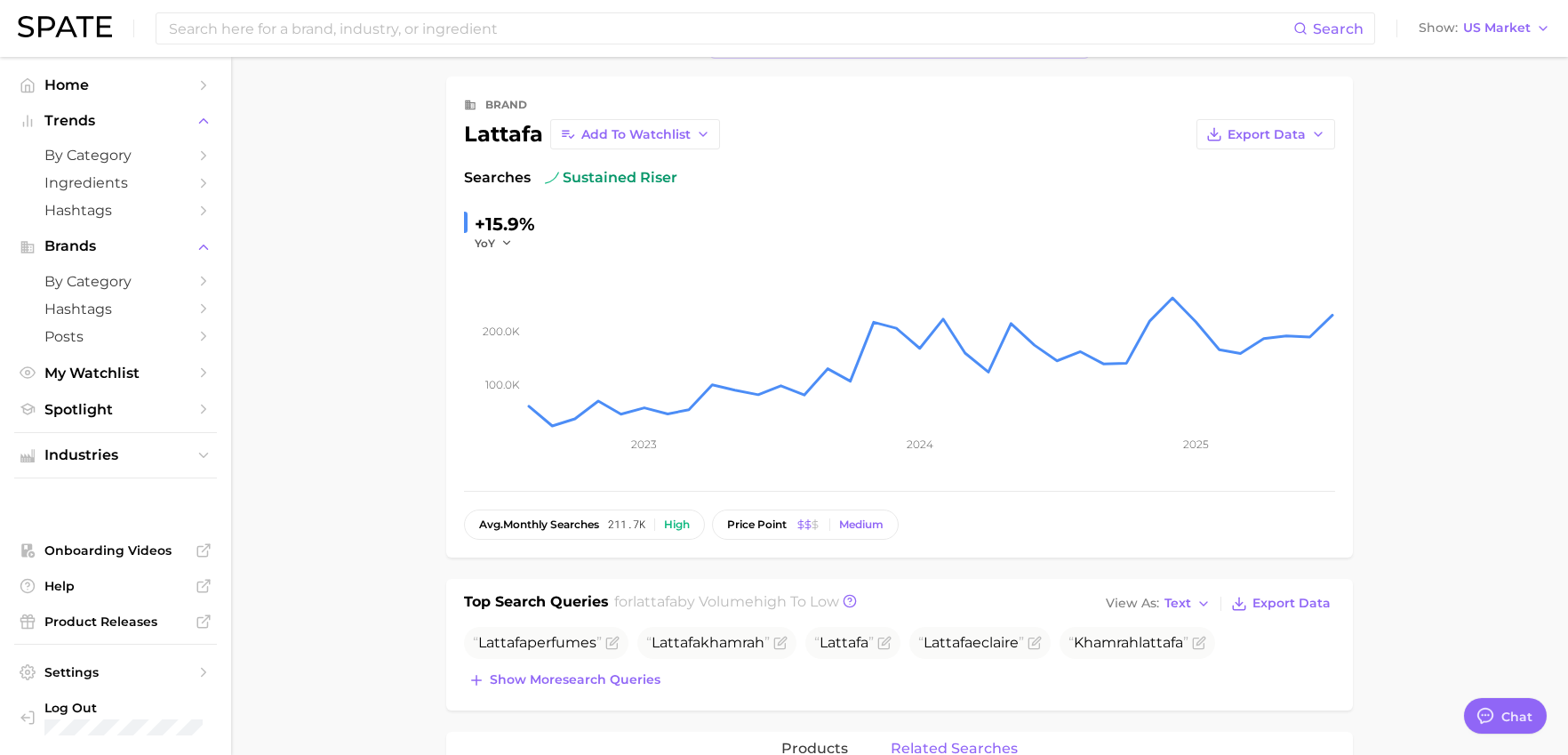
scroll to position [0, 0]
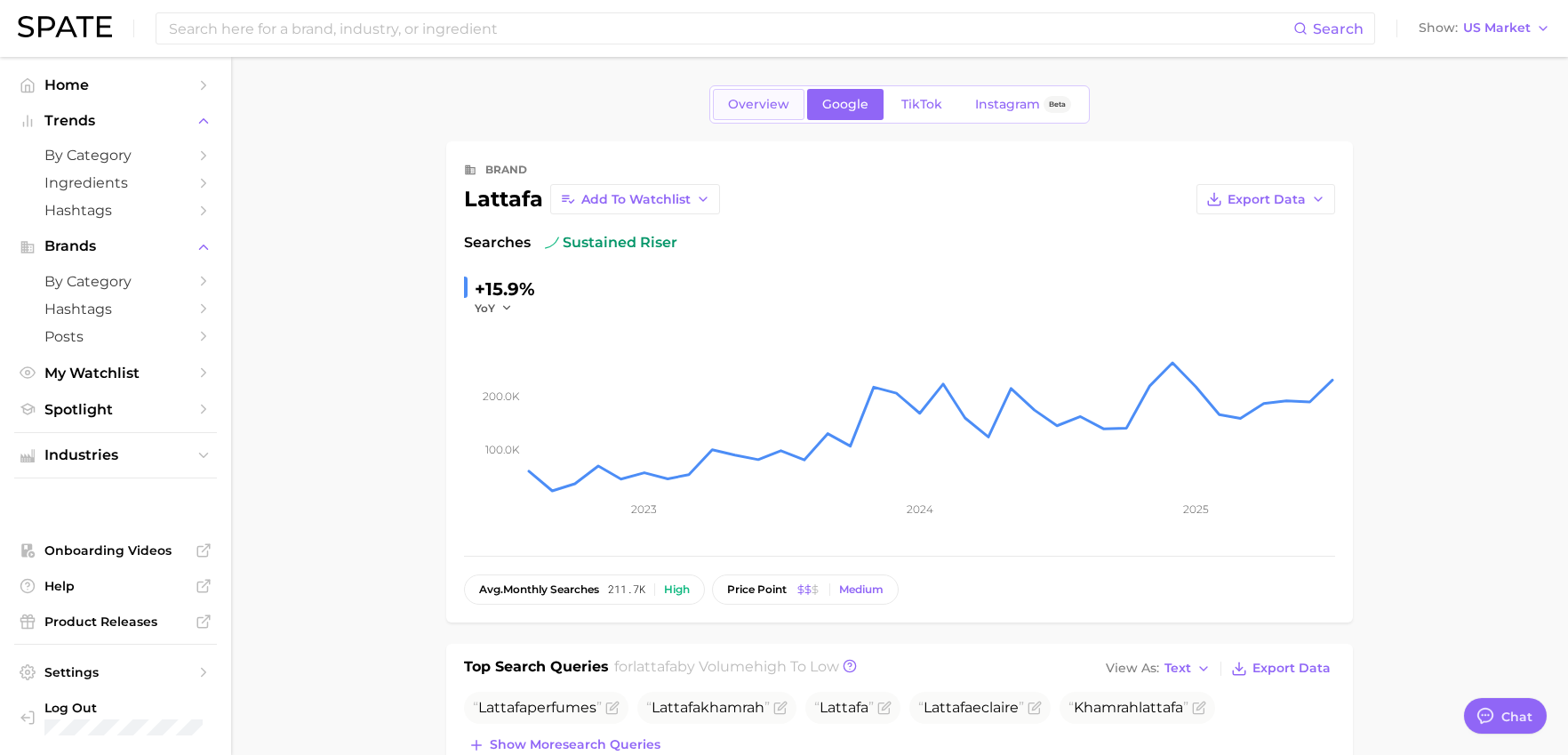
click at [775, 99] on span "Overview" at bounding box center [758, 104] width 61 height 15
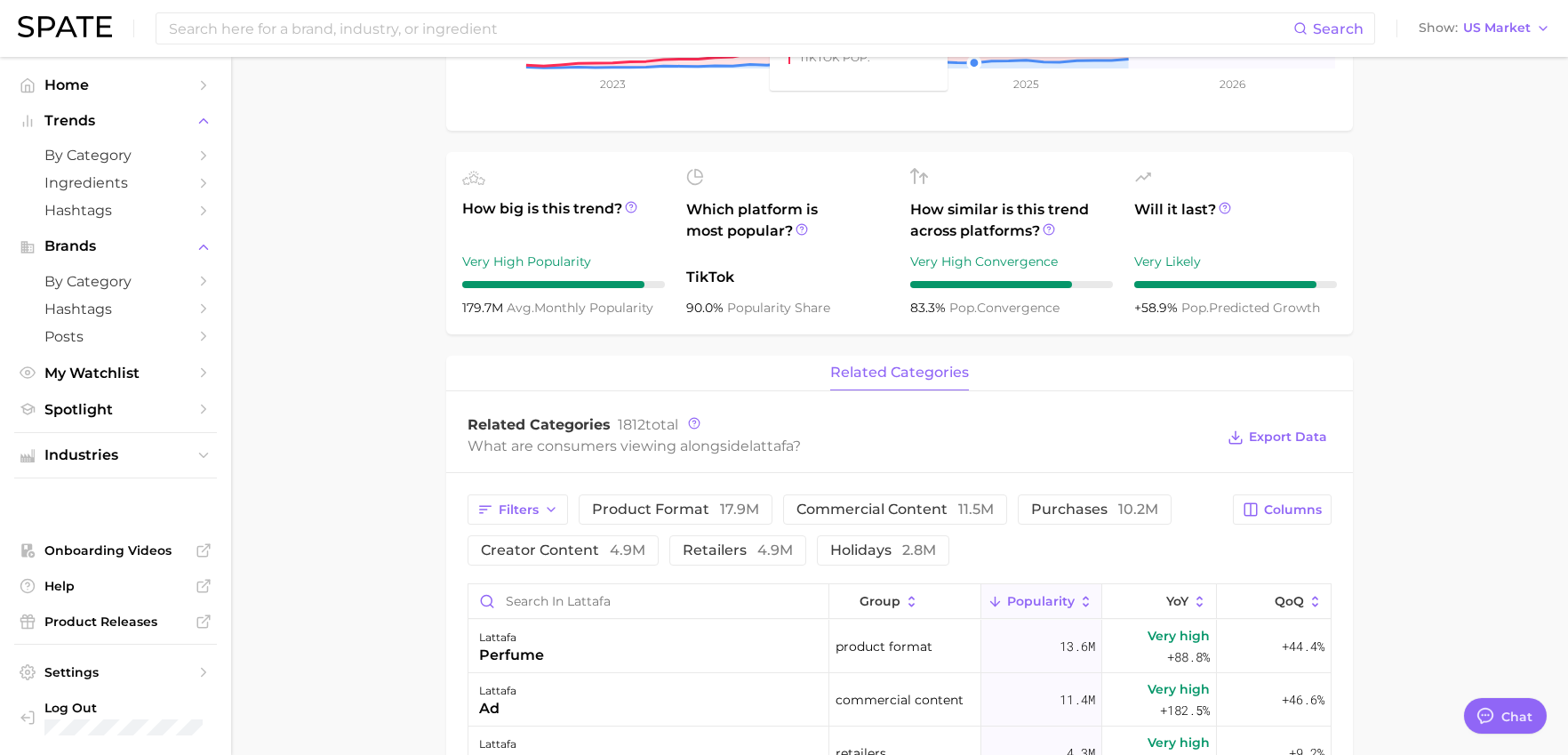
scroll to position [534, 0]
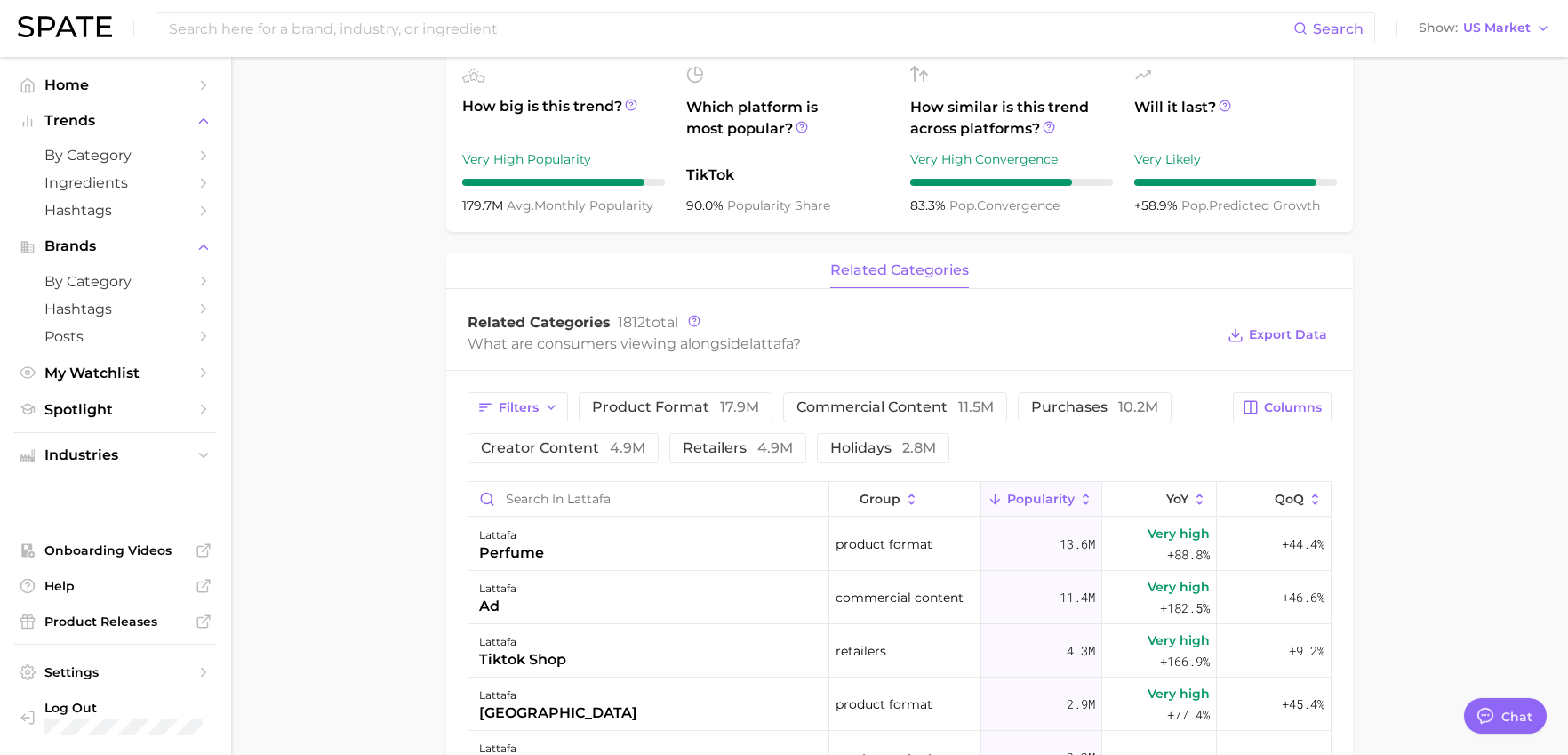
click at [1465, 278] on main "Overview Google TikTok Instagram Beta brand lattafa Add to Watchlist Export Dat…" at bounding box center [900, 434] width 1337 height 1822
